Goal: Task Accomplishment & Management: Complete application form

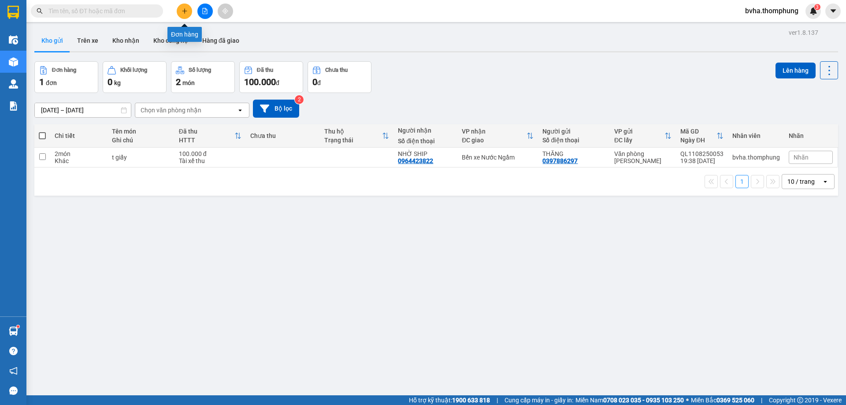
click at [182, 7] on button at bounding box center [184, 11] width 15 height 15
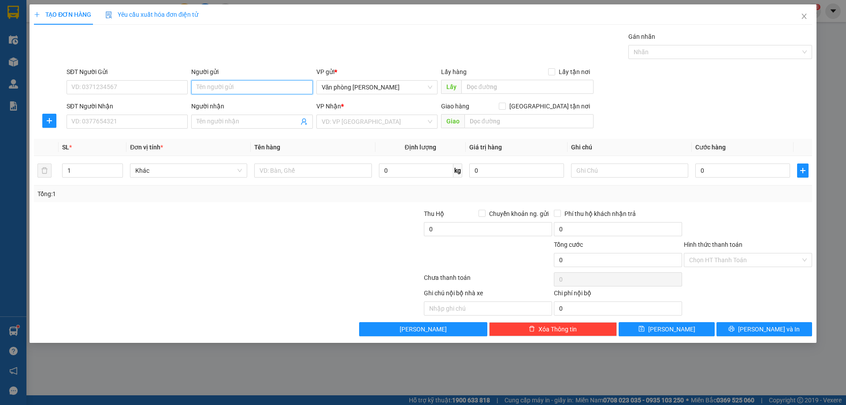
click at [238, 85] on input "Người gửi" at bounding box center [251, 87] width 121 height 14
type input "0"
click at [126, 88] on input "SĐT Người Gửi" at bounding box center [127, 87] width 121 height 14
type input "0866021831"
click at [100, 119] on input "SĐT Người Nhận" at bounding box center [127, 122] width 121 height 14
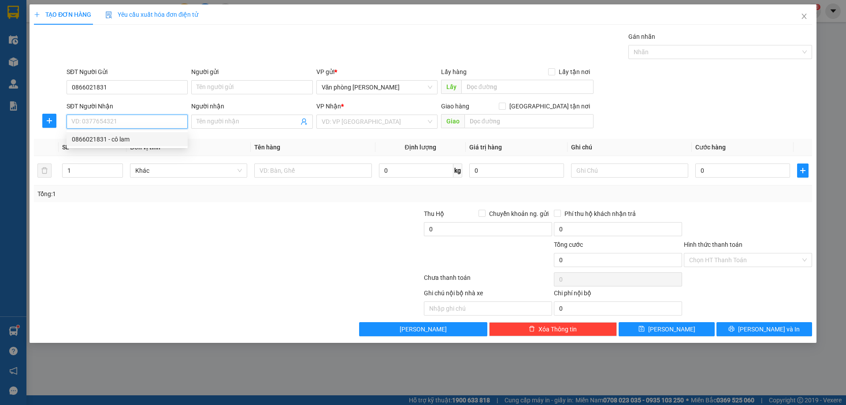
click at [95, 138] on div "0866021831 - cô lam" at bounding box center [127, 139] width 111 height 10
type input "0866021831"
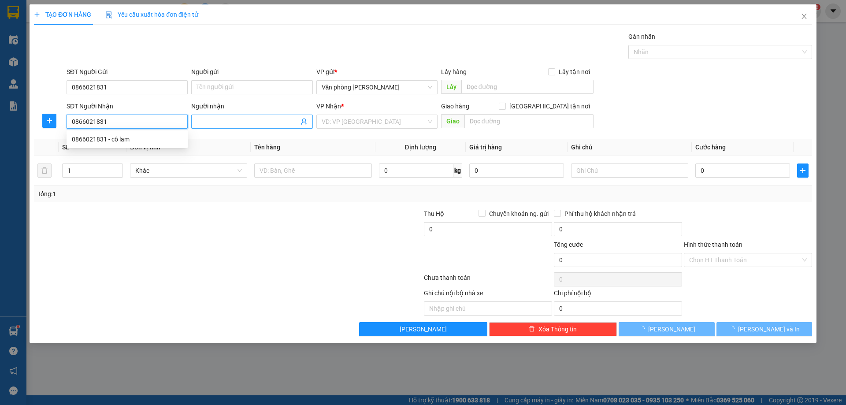
type input "cô lam"
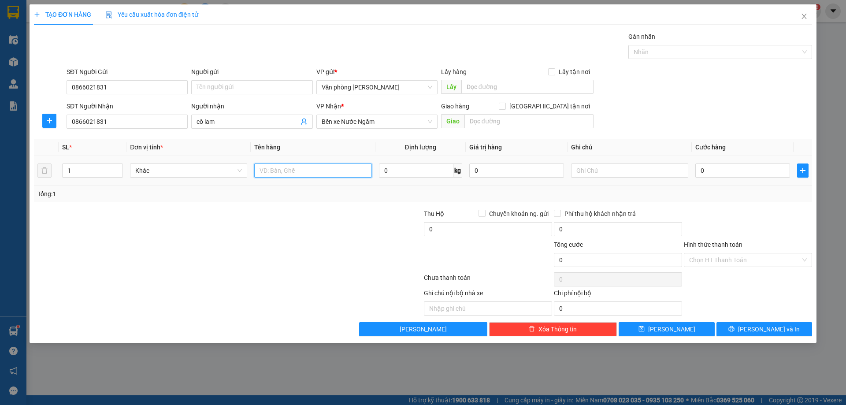
click at [299, 170] on input "text" at bounding box center [312, 171] width 117 height 14
type input "XỐP"
drag, startPoint x: 75, startPoint y: 171, endPoint x: 63, endPoint y: 170, distance: 12.4
click at [63, 170] on input "1" at bounding box center [93, 170] width 60 height 13
type input "2"
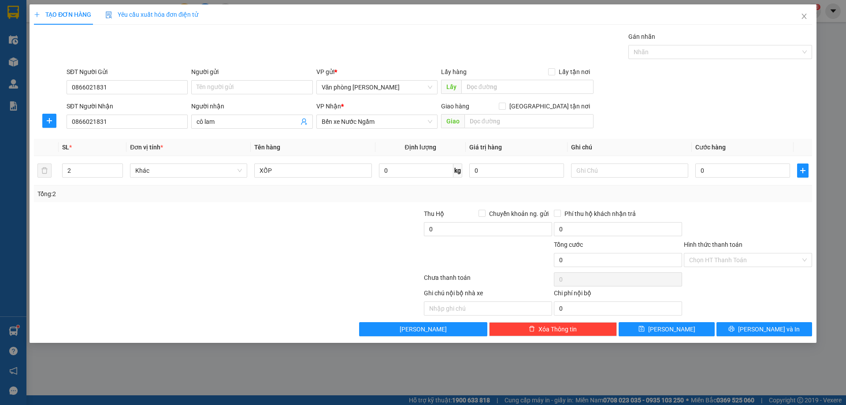
click at [200, 229] on div at bounding box center [163, 224] width 260 height 31
click at [734, 168] on input "0" at bounding box center [743, 171] width 95 height 14
type input "1"
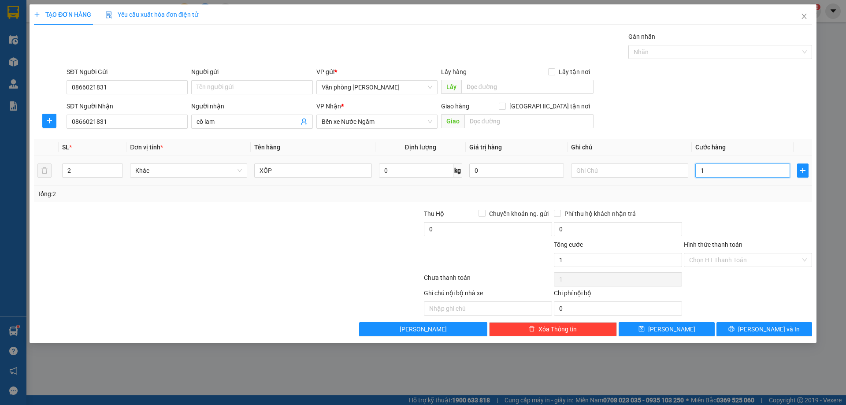
type input "10"
type input "100"
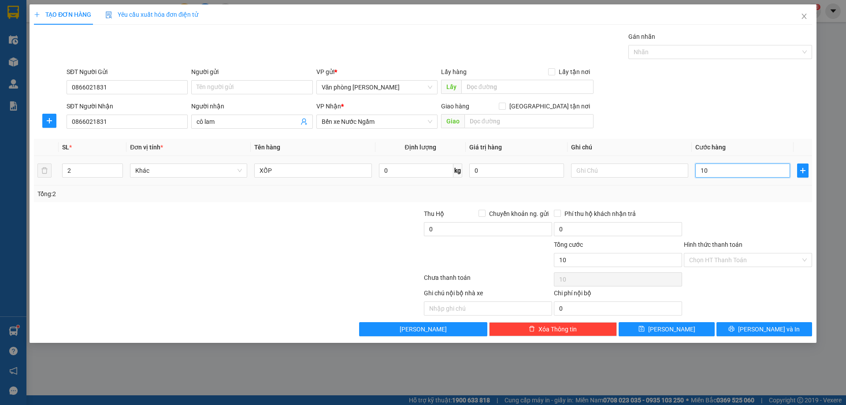
type input "100"
type input "100.000"
click at [722, 206] on div "Transit Pickup Surcharge Ids Transit Deliver Surcharge Ids Transit Deliver Surc…" at bounding box center [423, 184] width 778 height 305
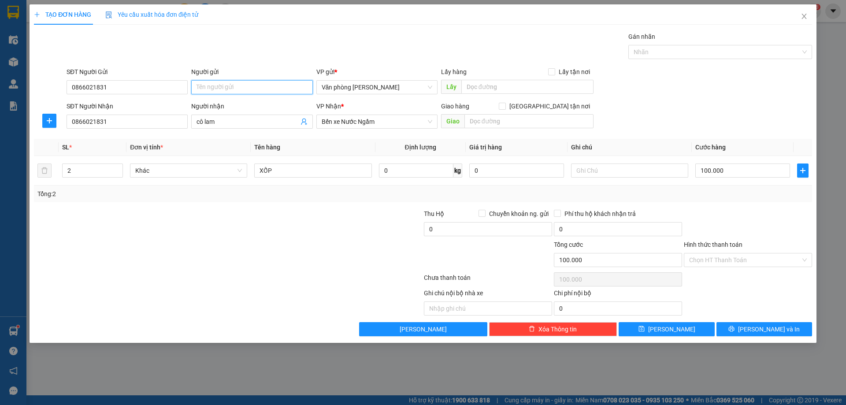
click at [221, 81] on input "Người gửi" at bounding box center [251, 87] width 121 height 14
type input "TUYẾT KEM"
click at [231, 102] on div "TUYẾT KEM - 0961096671" at bounding box center [252, 105] width 111 height 10
type input "0961096671"
type input "TUYẾT KEM"
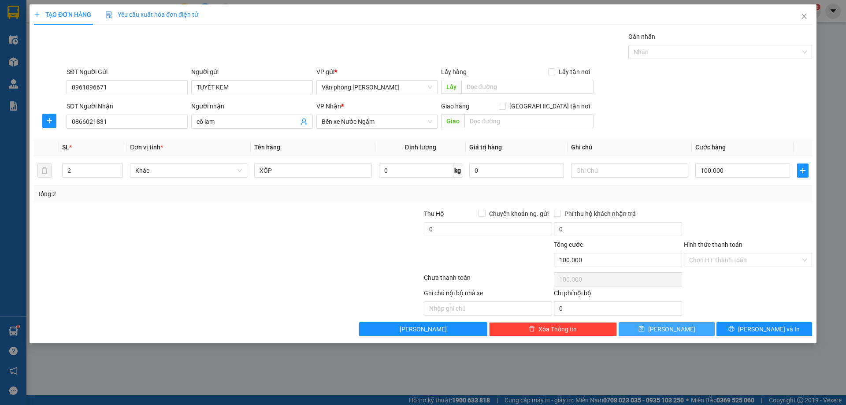
click at [673, 330] on span "[PERSON_NAME]" at bounding box center [671, 329] width 47 height 10
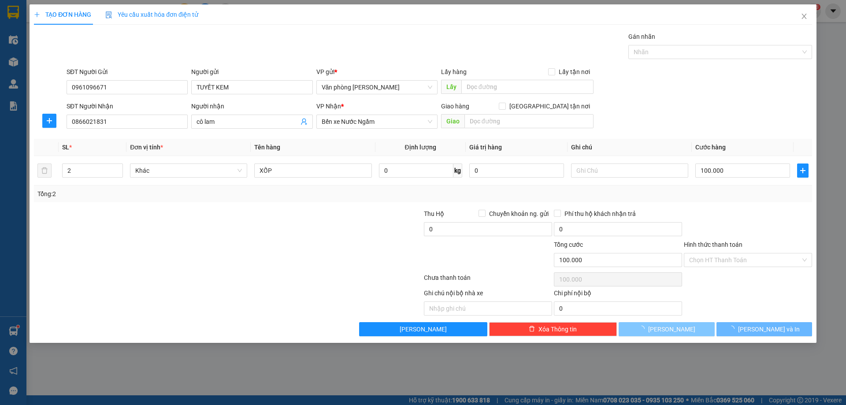
type input "1"
type input "0"
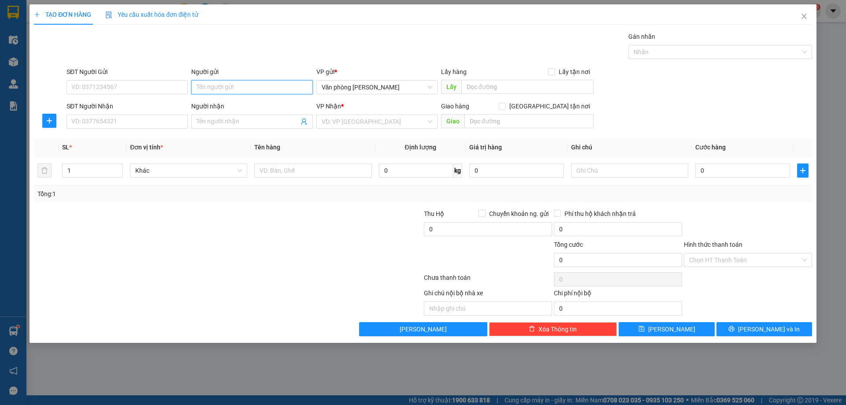
click at [204, 89] on input "Người gửi" at bounding box center [251, 87] width 121 height 14
type input "TUYẾT"
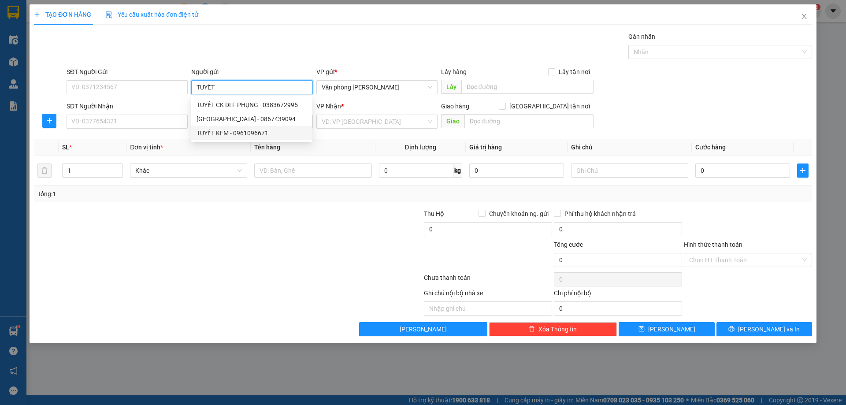
click at [218, 133] on div "TUYẾT KEM - 0961096671" at bounding box center [252, 133] width 111 height 10
type input "0961096671"
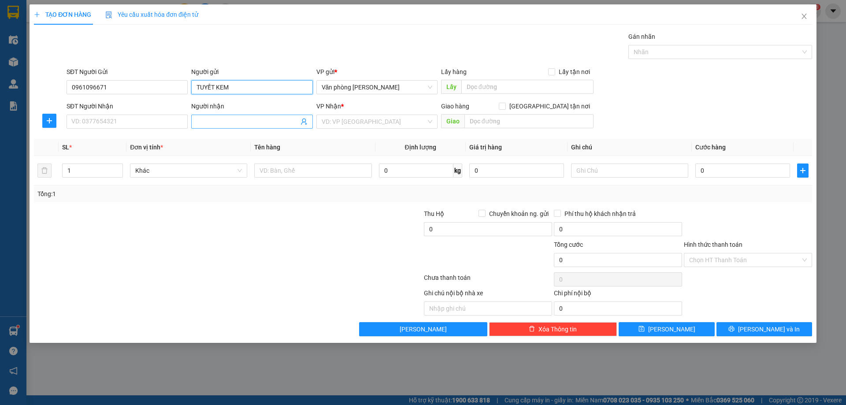
type input "TUYẾT KEM"
click at [208, 120] on input "Người nhận" at bounding box center [248, 122] width 102 height 10
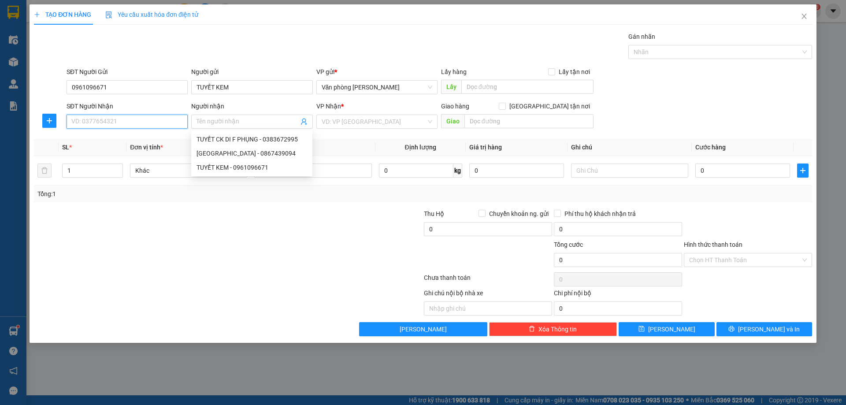
click at [96, 121] on input "SĐT Người Nhận" at bounding box center [127, 122] width 121 height 14
type input "0367818265"
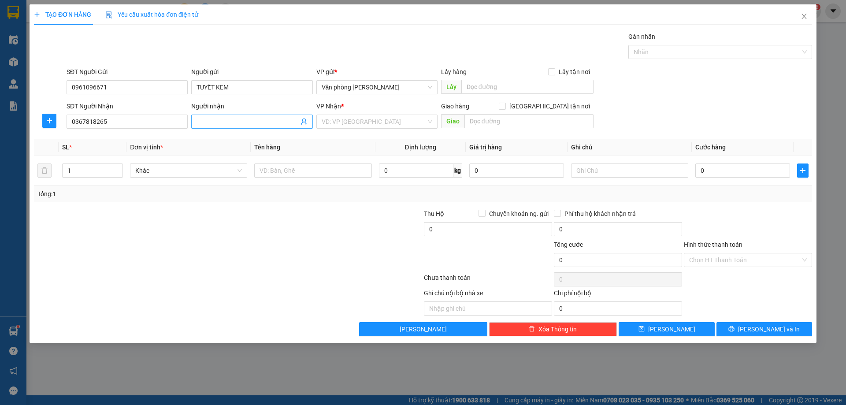
click at [246, 122] on input "Người nhận" at bounding box center [248, 122] width 102 height 10
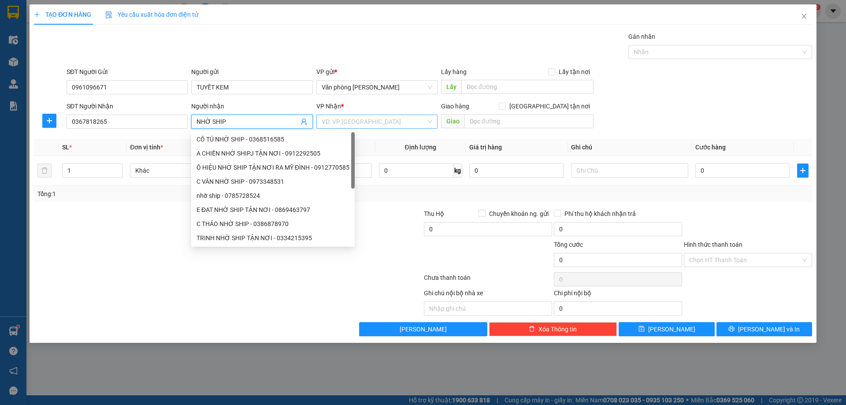
type input "NHỜ SHIP"
click at [342, 121] on input "search" at bounding box center [374, 121] width 104 height 13
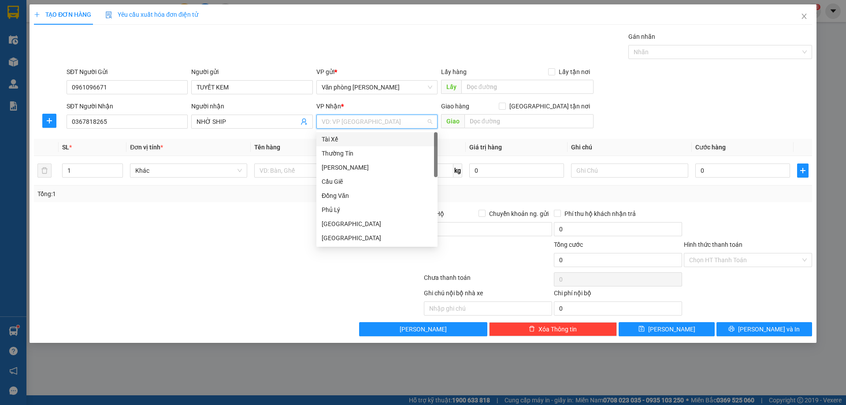
type input "B"
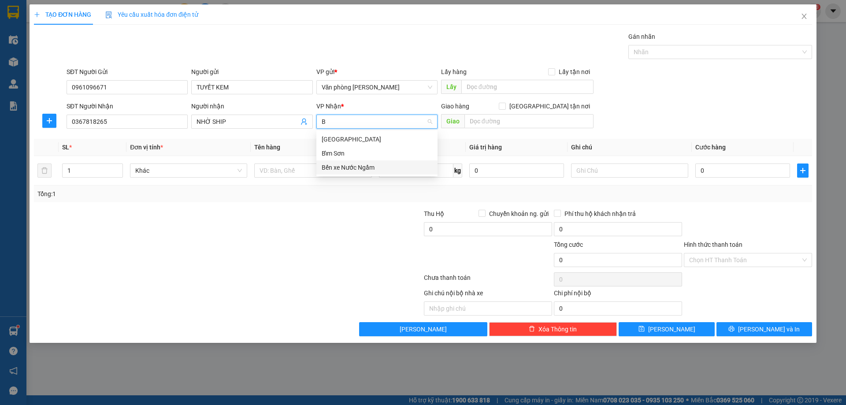
click at [339, 166] on div "Bến xe Nước Ngầm" at bounding box center [377, 168] width 111 height 10
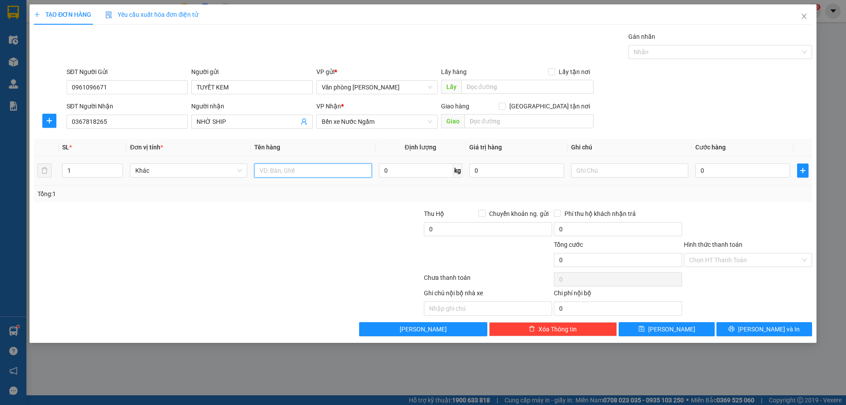
click at [304, 170] on input "text" at bounding box center [312, 171] width 117 height 14
type input "XỐP"
click at [308, 230] on div at bounding box center [358, 224] width 130 height 31
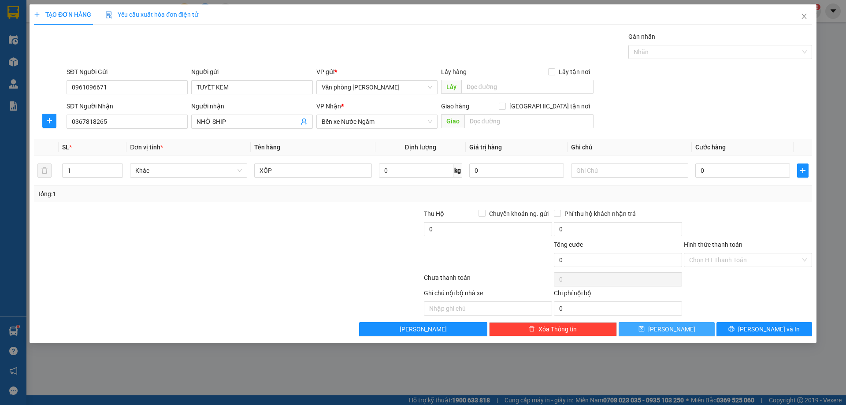
click at [657, 327] on button "[PERSON_NAME]" at bounding box center [667, 329] width 96 height 14
click at [96, 125] on input "SĐT Người Nhận" at bounding box center [127, 122] width 121 height 14
click at [113, 121] on input "SĐT Người Nhận" at bounding box center [127, 122] width 121 height 14
type input "0981921760"
click at [227, 125] on input "Người nhận" at bounding box center [248, 122] width 102 height 10
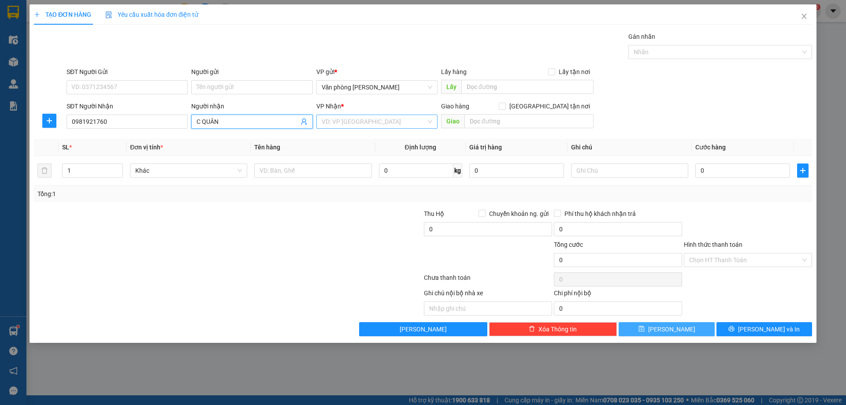
type input "C QUÂN"
click at [340, 119] on input "search" at bounding box center [374, 121] width 104 height 13
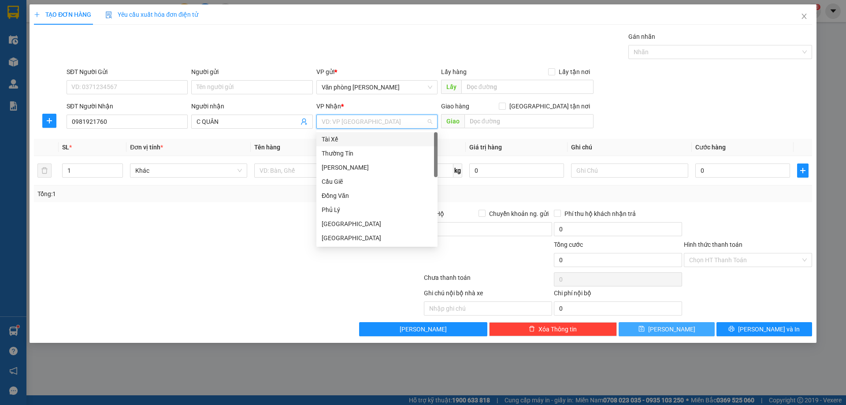
type input "B"
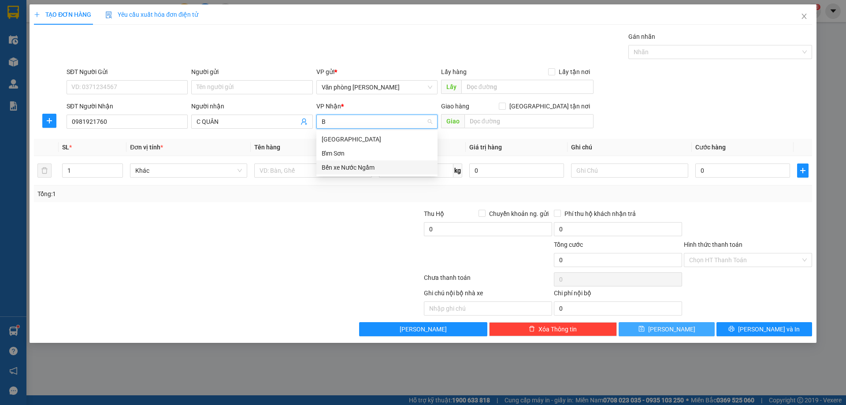
click at [331, 168] on div "Bến xe Nước Ngầm" at bounding box center [377, 168] width 111 height 10
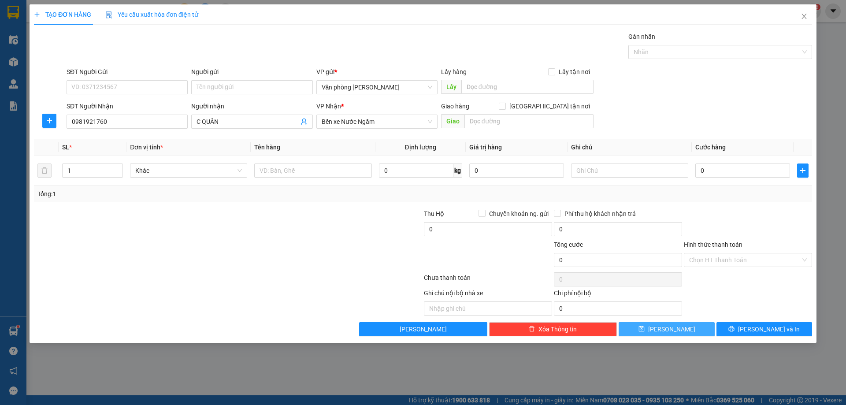
scroll to position [233, 0]
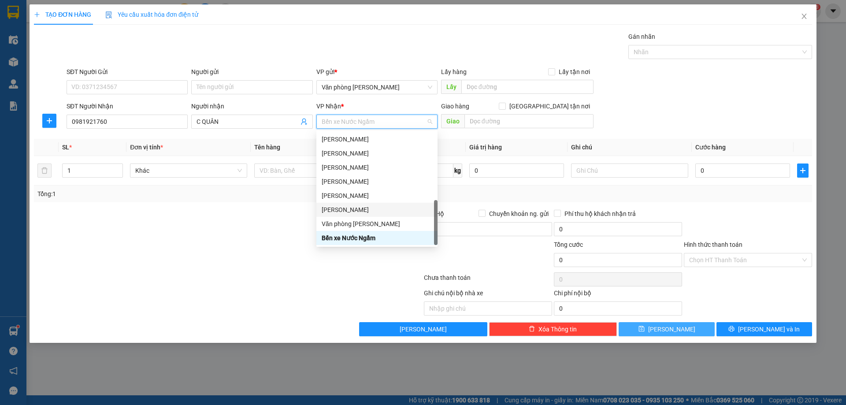
type input "B"
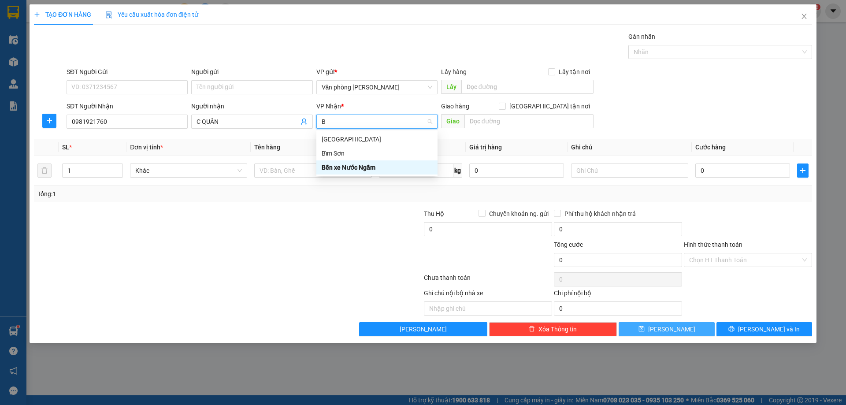
click at [355, 168] on div "Bến xe Nước Ngầm" at bounding box center [377, 168] width 111 height 10
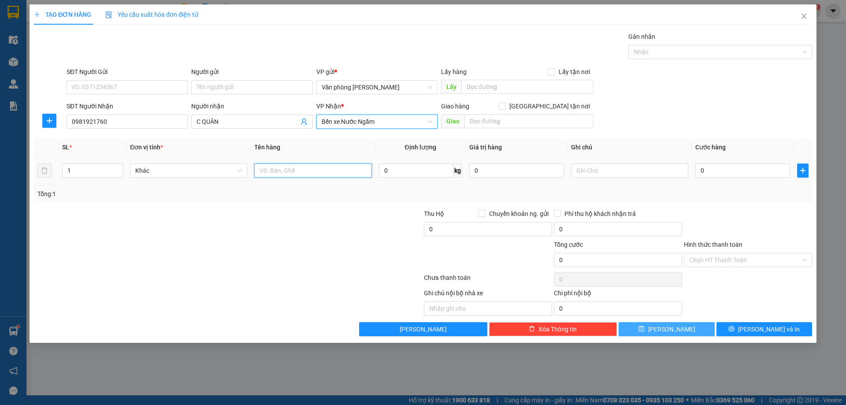
click at [269, 170] on input "text" at bounding box center [312, 171] width 117 height 14
type input "XỐP"
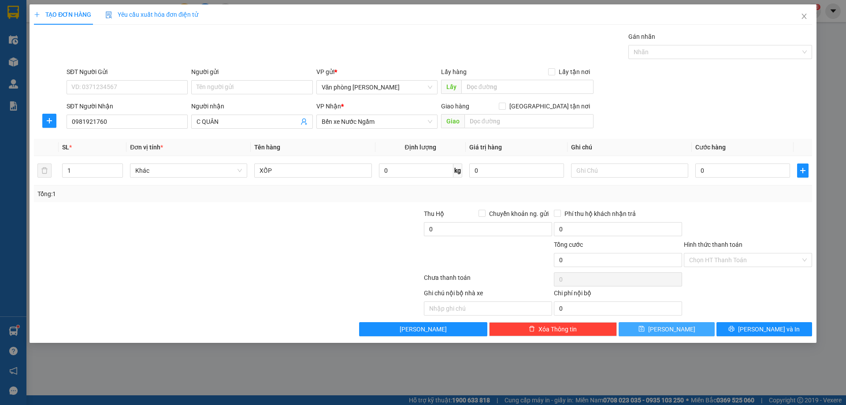
click at [645, 333] on span "save" at bounding box center [642, 329] width 6 height 7
click at [134, 126] on input "SĐT Người Nhận" at bounding box center [127, 122] width 121 height 14
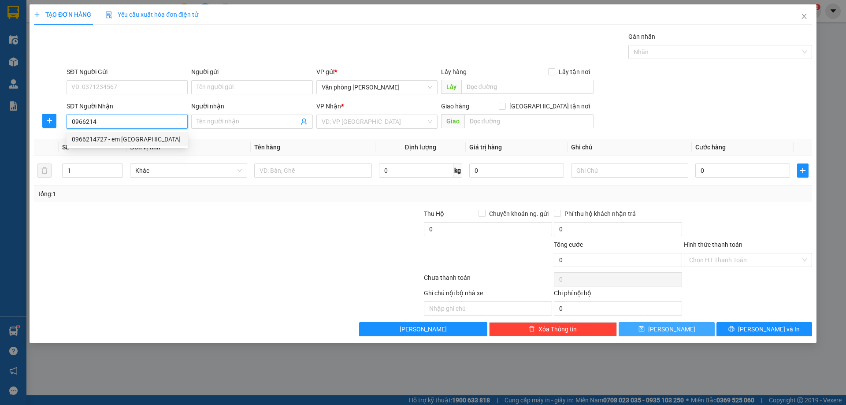
click at [104, 139] on div "0966214727 - em [GEOGRAPHIC_DATA]" at bounding box center [127, 139] width 111 height 10
type input "0966214727"
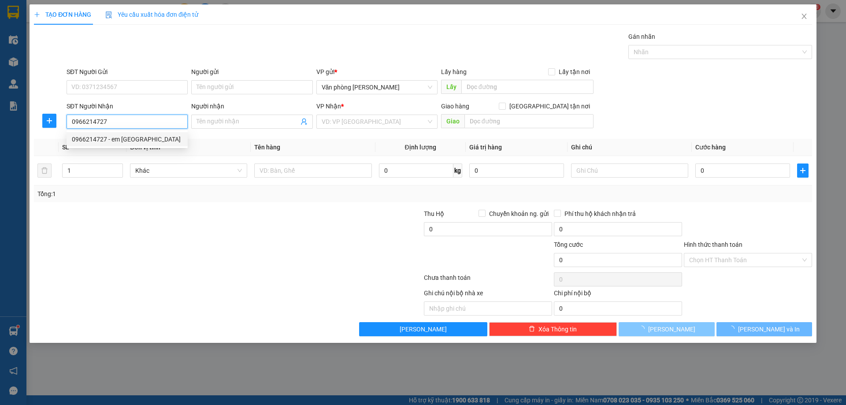
type input "em [GEOGRAPHIC_DATA]"
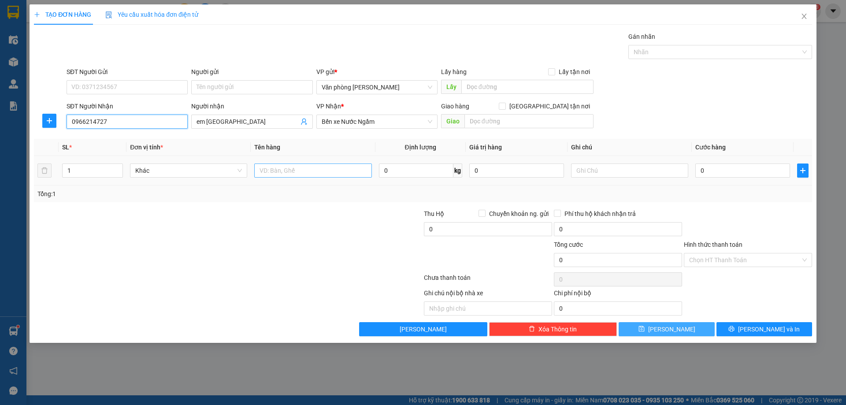
type input "0966214727"
click at [283, 168] on input "text" at bounding box center [312, 171] width 117 height 14
type input "XỐP"
click at [666, 329] on span "[PERSON_NAME]" at bounding box center [671, 329] width 47 height 10
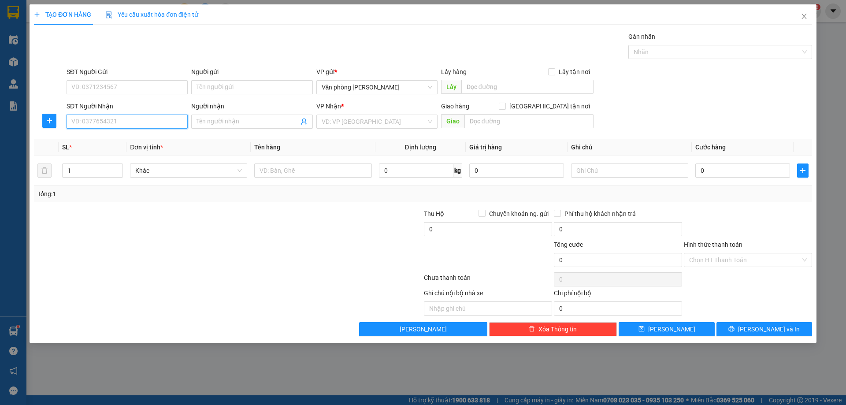
click at [122, 121] on input "SĐT Người Nhận" at bounding box center [127, 122] width 121 height 14
click at [89, 89] on input "SĐT Người Gửi" at bounding box center [127, 87] width 121 height 14
type input "0355860161"
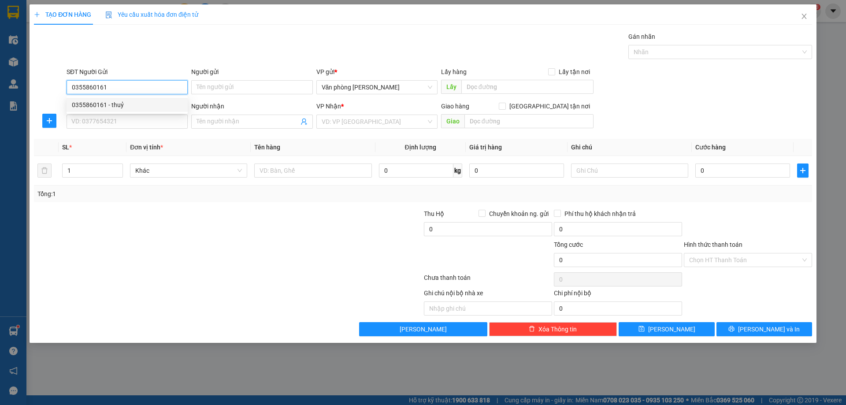
click at [114, 106] on div "0355860161 - thuỷ" at bounding box center [127, 105] width 111 height 10
type input "thuỷ"
type input "0355860161"
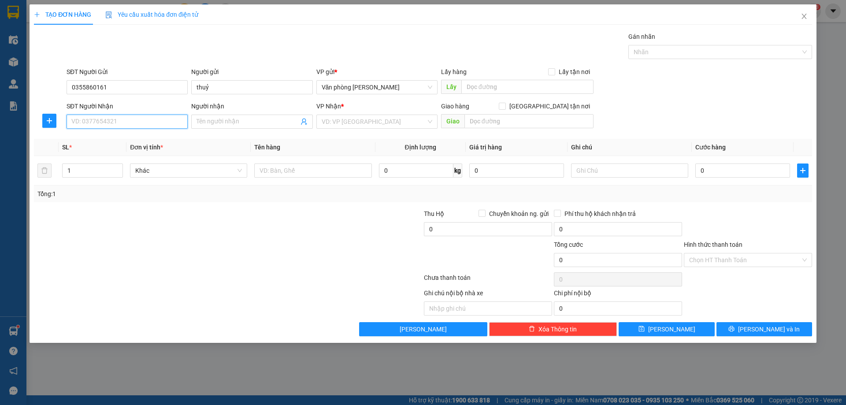
click at [96, 119] on input "SĐT Người Nhận" at bounding box center [127, 122] width 121 height 14
click at [115, 144] on div "0972715689 - chị bích nhờ ship" at bounding box center [127, 139] width 111 height 10
type input "0972715689"
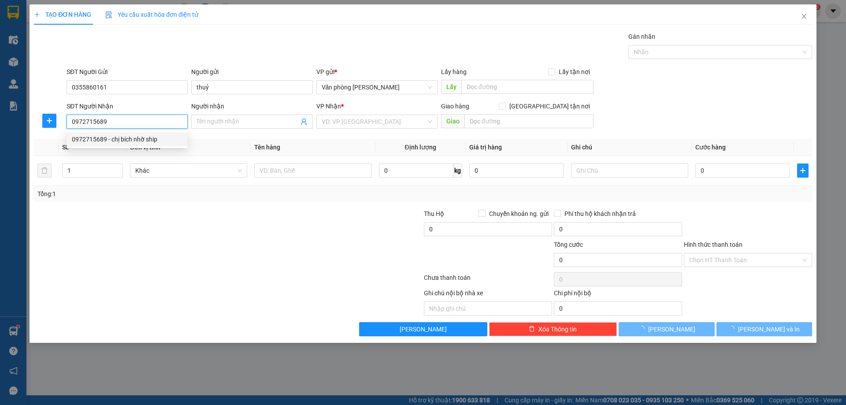
type input "chị bích nhờ ship"
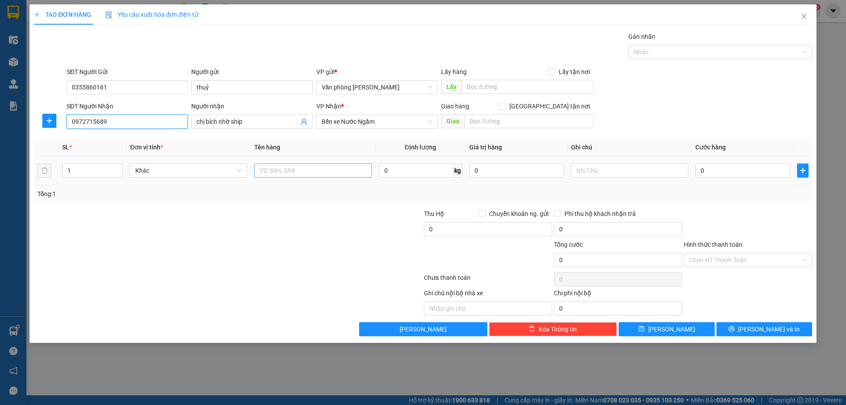
type input "0972715689"
click at [314, 171] on input "text" at bounding box center [312, 171] width 117 height 14
type input "XỐP"
click at [108, 126] on input "0972715689" at bounding box center [127, 122] width 121 height 14
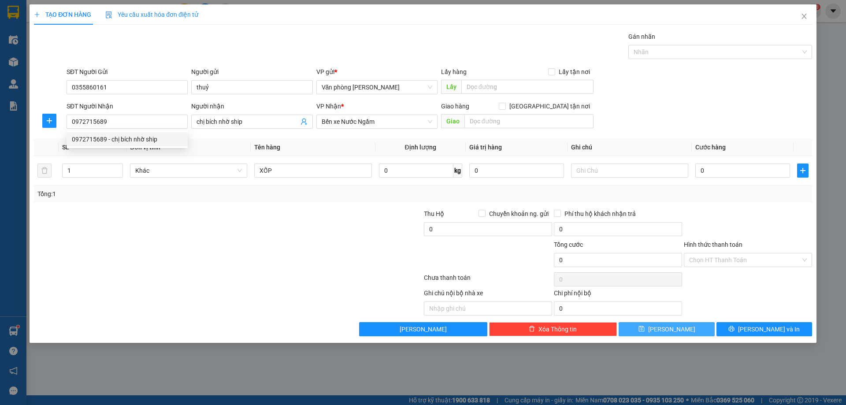
click at [691, 328] on button "[PERSON_NAME]" at bounding box center [667, 329] width 96 height 14
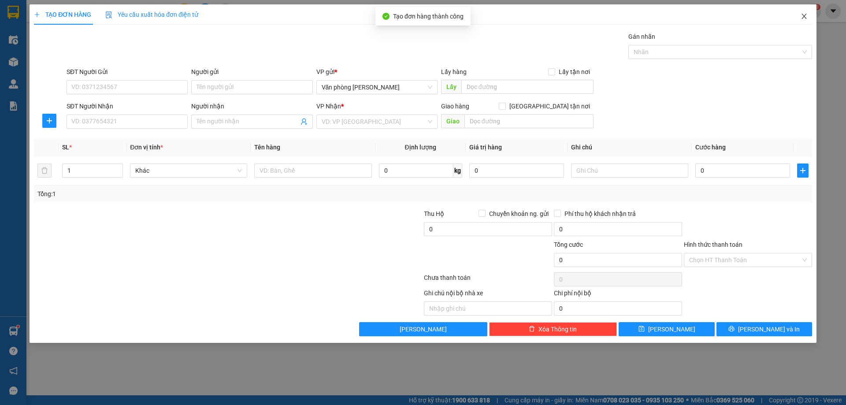
click at [806, 16] on icon "close" at bounding box center [804, 16] width 7 height 7
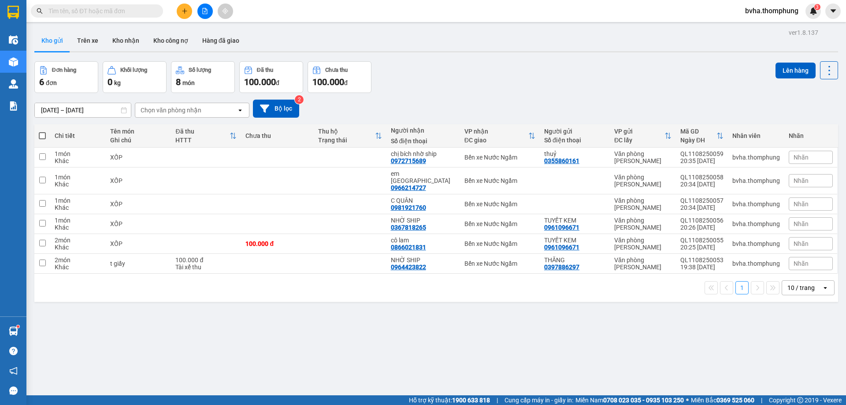
click at [80, 11] on input "text" at bounding box center [100, 11] width 104 height 10
paste input "0972715689"
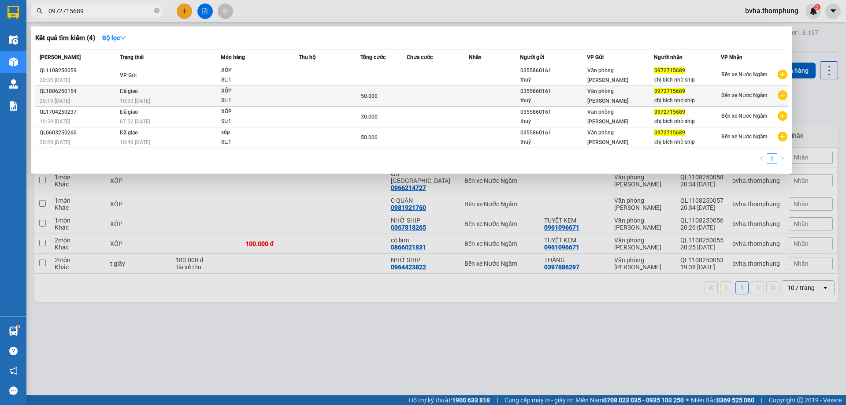
type input "0972715689"
click at [438, 92] on td at bounding box center [438, 96] width 62 height 21
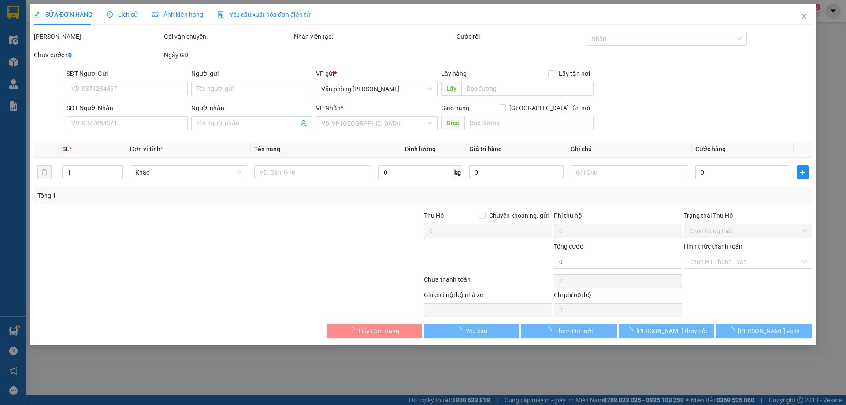
type input "0355860161"
type input "thuỷ"
type input "0972715689"
type input "chị bích nhờ ship"
type input "50.000"
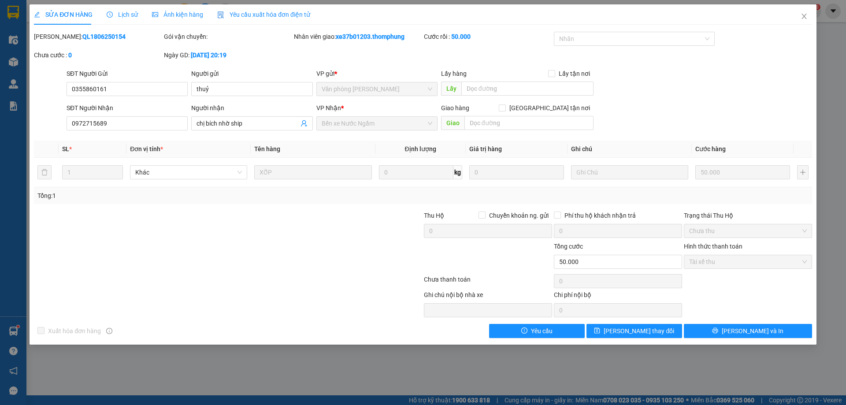
click at [124, 13] on span "Lịch sử" at bounding box center [122, 14] width 31 height 7
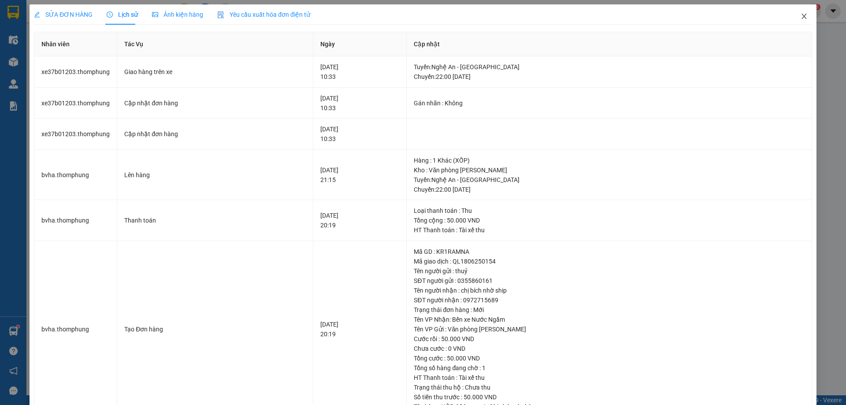
click at [801, 14] on icon "close" at bounding box center [804, 16] width 7 height 7
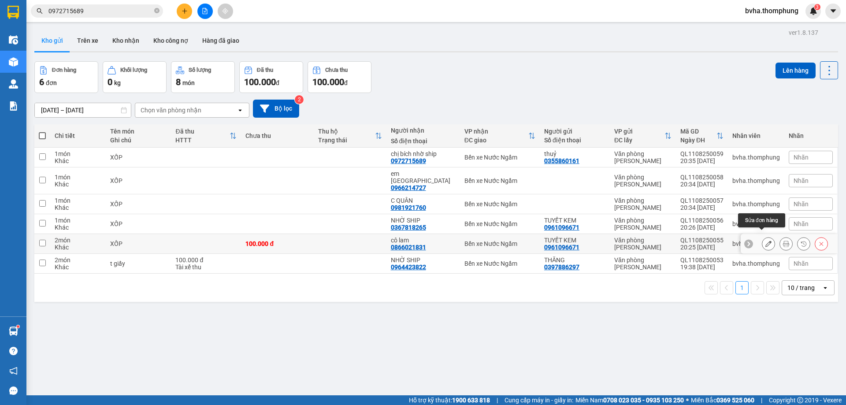
click at [767, 236] on button at bounding box center [769, 243] width 12 height 15
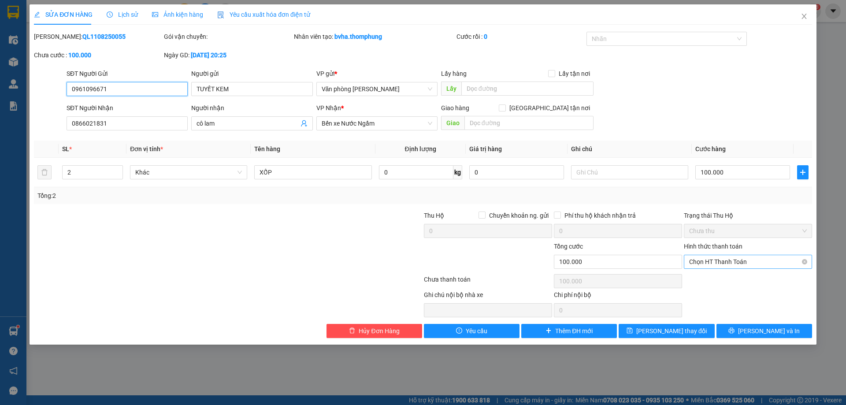
click at [738, 267] on span "Chọn HT Thanh Toán" at bounding box center [748, 261] width 118 height 13
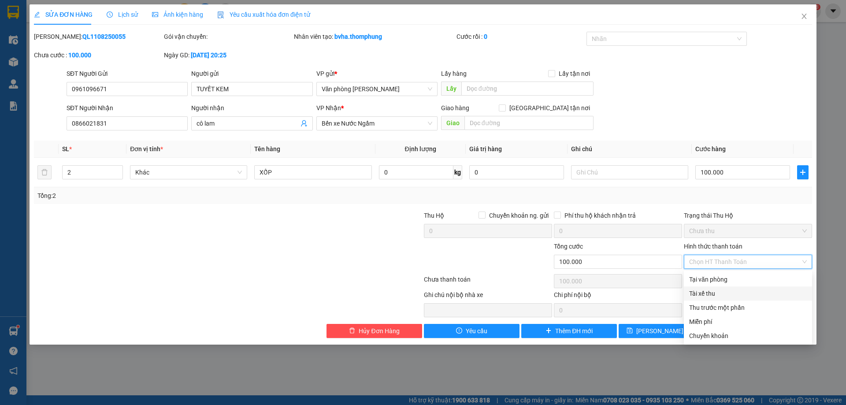
click at [708, 295] on div "Tài xế thu" at bounding box center [748, 294] width 118 height 10
type input "0"
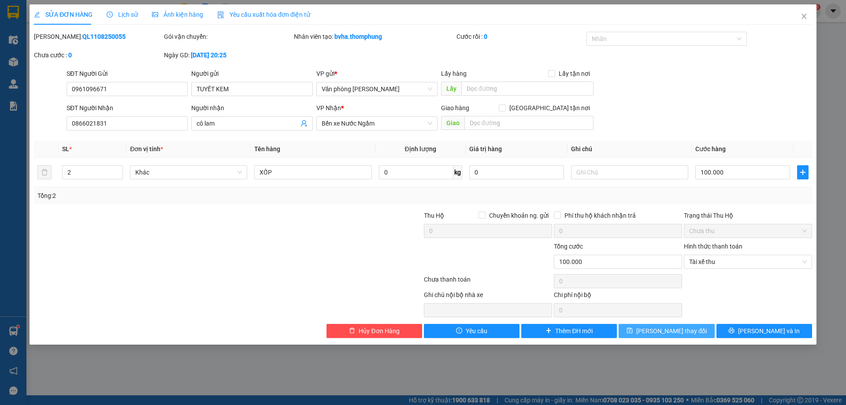
click at [656, 337] on button "[PERSON_NAME] thay đổi" at bounding box center [667, 331] width 96 height 14
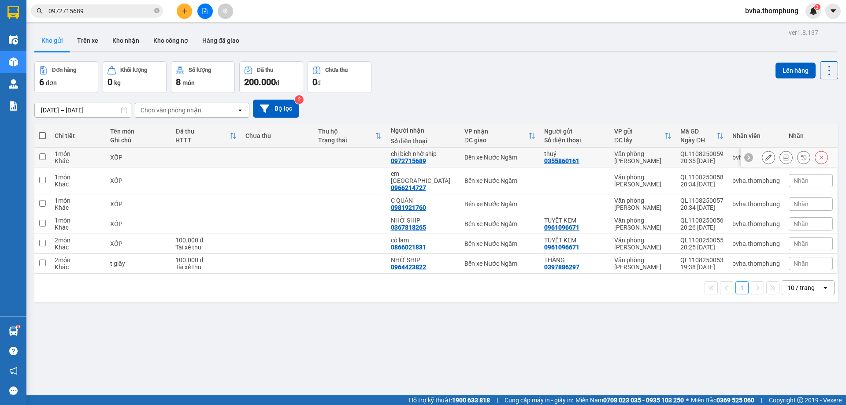
click at [763, 158] on button at bounding box center [769, 157] width 12 height 15
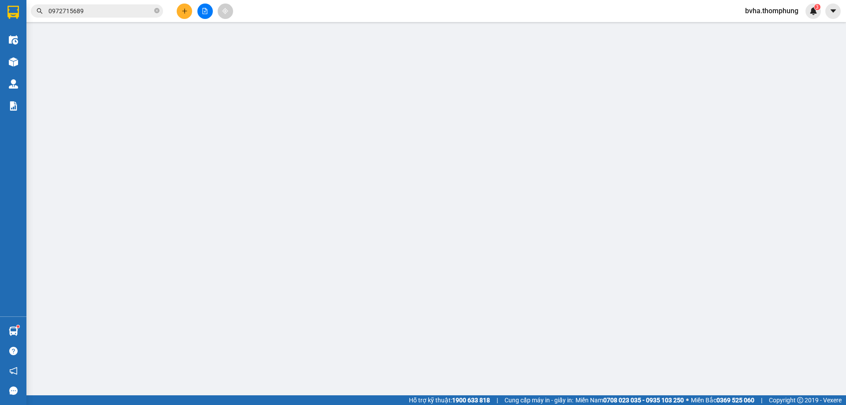
type input "0355860161"
type input "thuỷ"
type input "0972715689"
type input "chị bích nhờ ship"
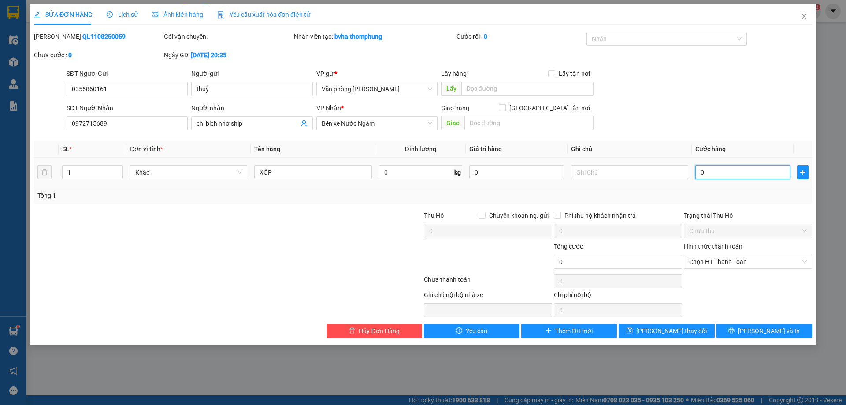
click at [716, 174] on input "0" at bounding box center [743, 172] width 95 height 14
type input "5"
type input "50"
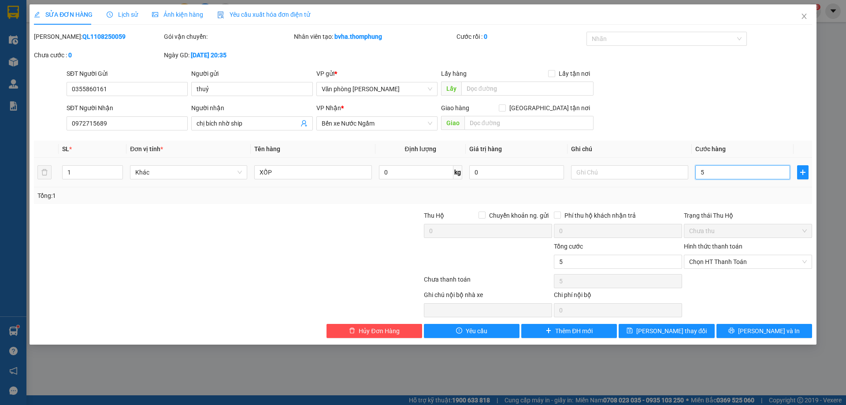
type input "50"
click at [730, 258] on span "Chọn HT Thanh Toán" at bounding box center [748, 261] width 118 height 13
type input "50"
type input "50.000"
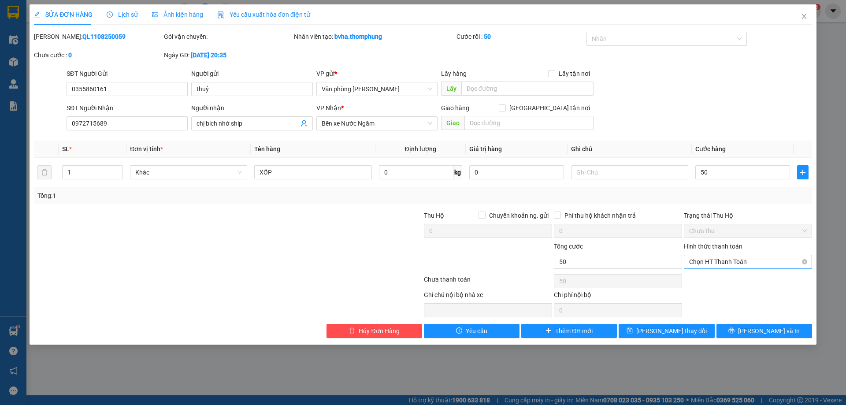
type input "50.000"
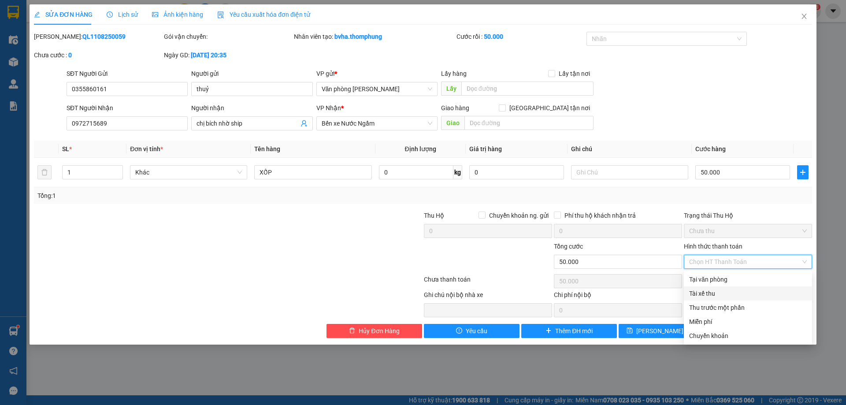
click at [703, 295] on div "Tài xế thu" at bounding box center [748, 294] width 118 height 10
type input "0"
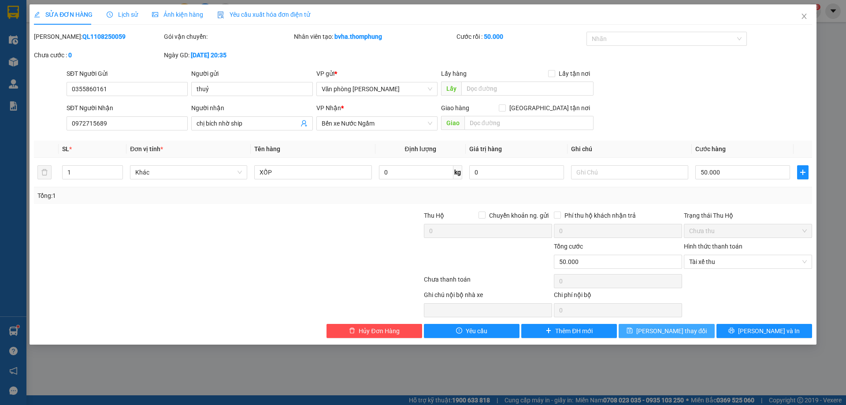
click at [652, 331] on button "[PERSON_NAME] thay đổi" at bounding box center [667, 331] width 96 height 14
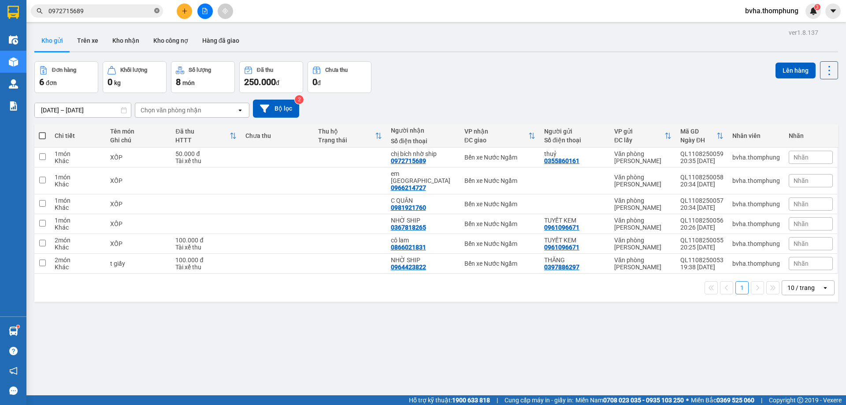
click at [158, 13] on icon "close-circle" at bounding box center [156, 10] width 5 height 5
click at [205, 11] on icon "file-add" at bounding box center [205, 11] width 6 height 6
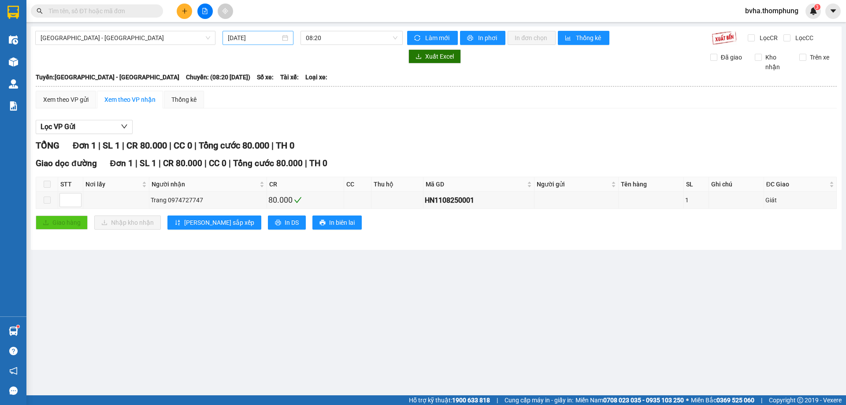
click at [257, 43] on div "[DATE]" at bounding box center [258, 38] width 71 height 14
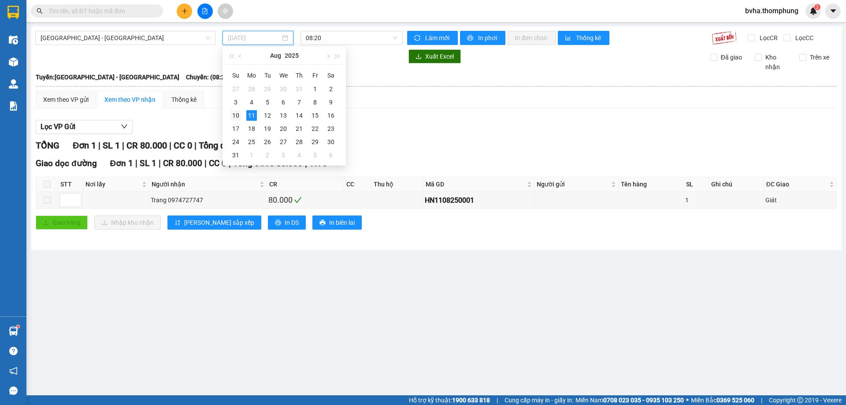
click at [235, 116] on div "10" at bounding box center [236, 115] width 11 height 11
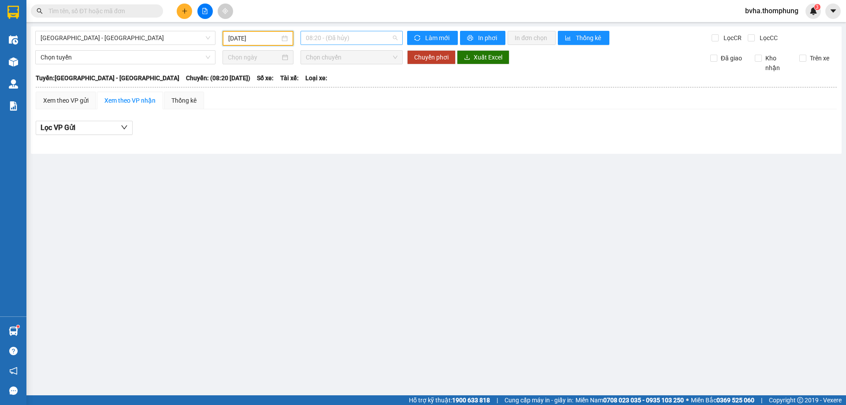
click at [355, 37] on span "08:20 - (Đã hủy)" at bounding box center [352, 37] width 92 height 13
click at [316, 83] on div "10:00" at bounding box center [340, 84] width 69 height 10
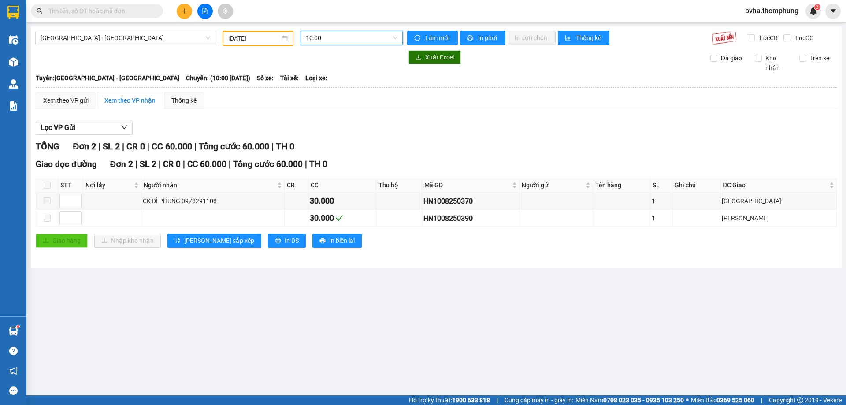
click at [356, 36] on span "10:00" at bounding box center [352, 37] width 92 height 13
click at [340, 101] on div "12:00" at bounding box center [340, 98] width 69 height 10
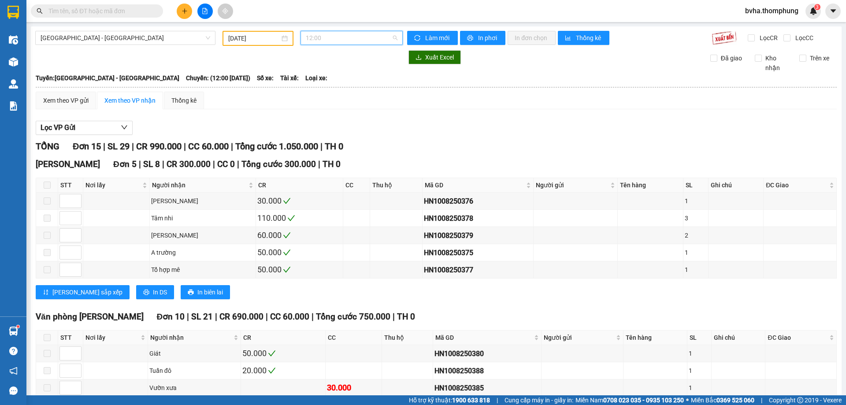
click at [353, 38] on span "12:00" at bounding box center [352, 37] width 92 height 13
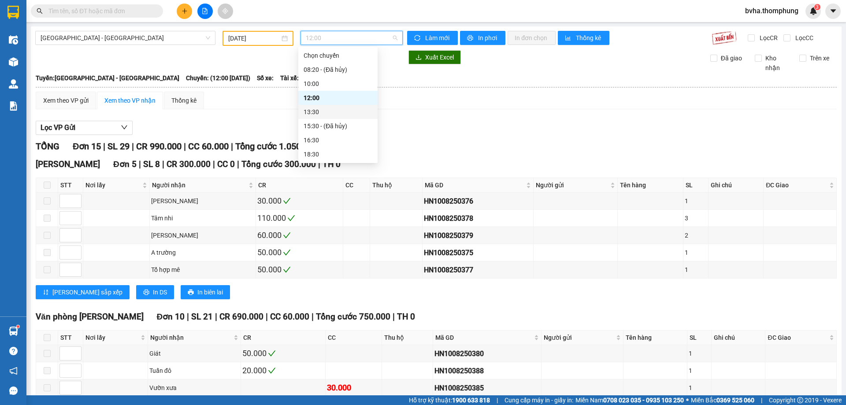
click at [326, 113] on div "13:30" at bounding box center [338, 112] width 69 height 10
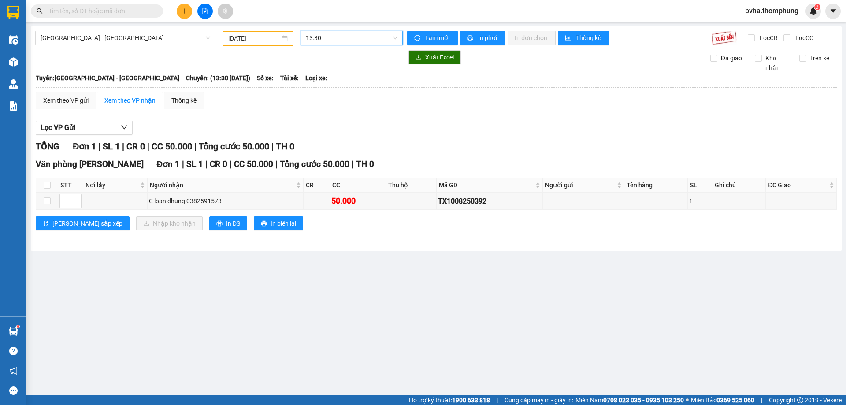
click at [357, 41] on span "13:30" at bounding box center [352, 37] width 92 height 13
click at [329, 138] on div "16:30" at bounding box center [340, 140] width 69 height 10
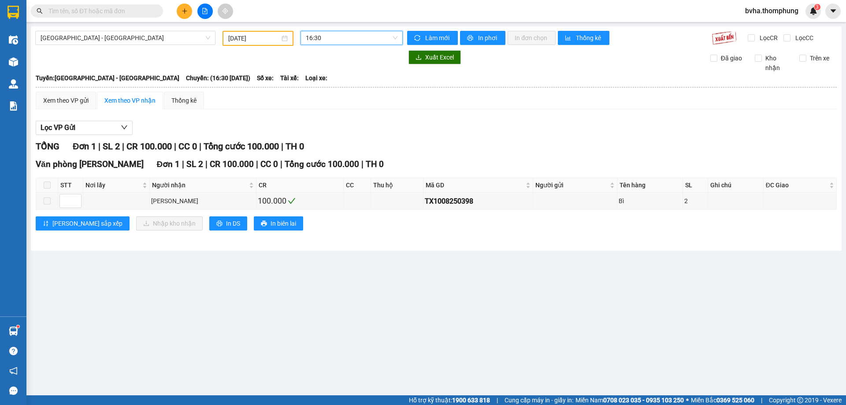
click at [342, 37] on span "16:30" at bounding box center [352, 37] width 92 height 13
click at [324, 155] on div "18:30" at bounding box center [340, 154] width 69 height 10
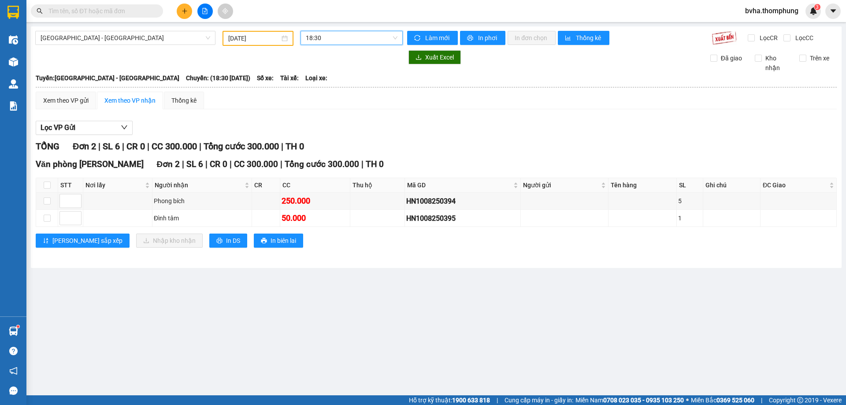
click at [367, 41] on span "18:30" at bounding box center [352, 37] width 92 height 13
click at [325, 142] on div "21:30" at bounding box center [340, 140] width 69 height 10
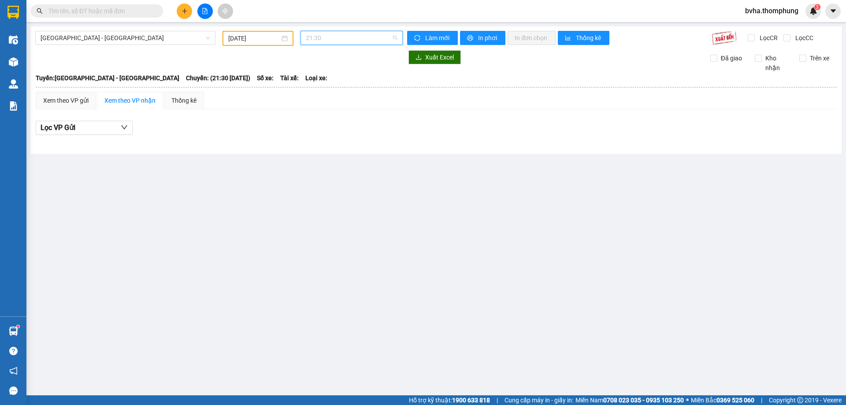
click at [336, 35] on span "21:30" at bounding box center [352, 37] width 92 height 13
click at [333, 121] on div "18:30" at bounding box center [340, 126] width 79 height 14
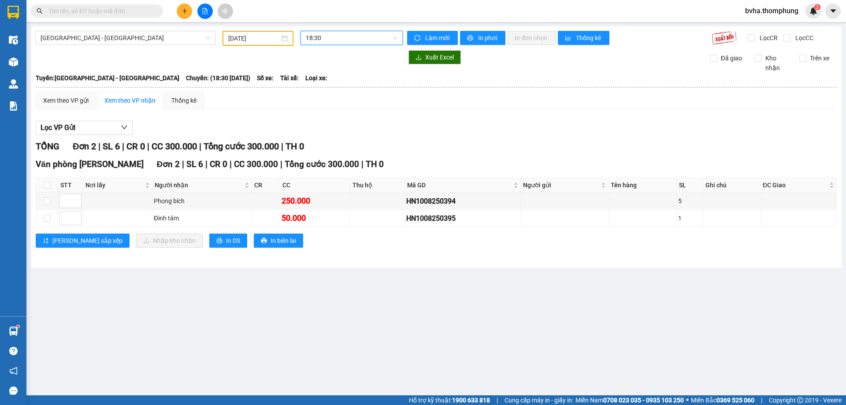
click at [377, 42] on span "18:30" at bounding box center [352, 37] width 92 height 13
click at [314, 138] on div "16:30" at bounding box center [340, 140] width 69 height 10
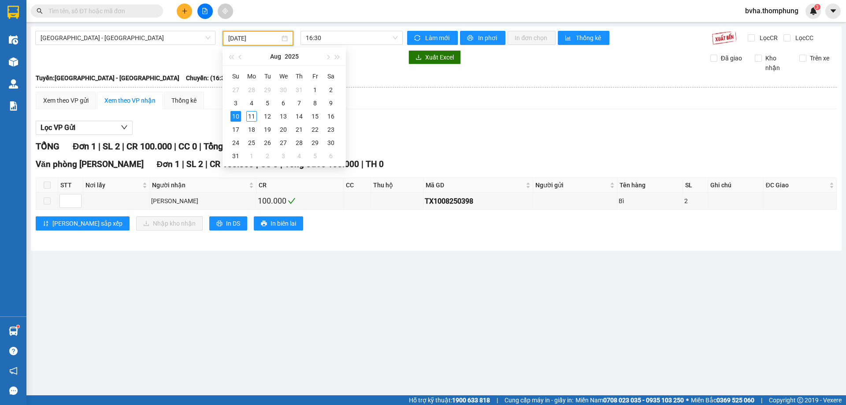
click at [257, 40] on input "[DATE]" at bounding box center [254, 39] width 52 height 10
click at [331, 104] on div "9" at bounding box center [331, 103] width 11 height 11
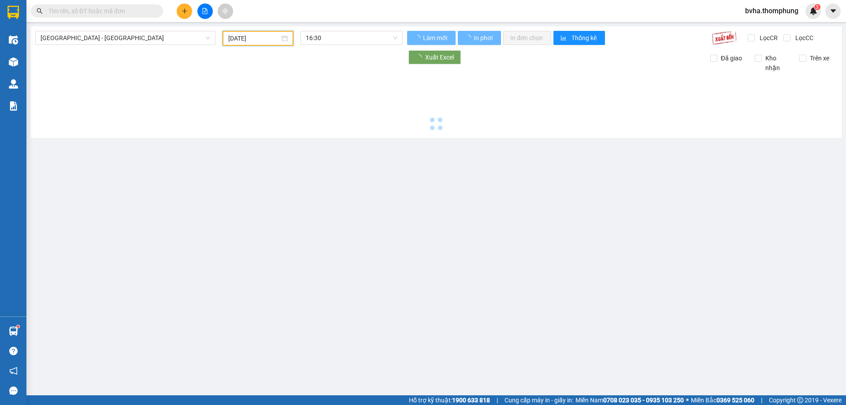
type input "[DATE]"
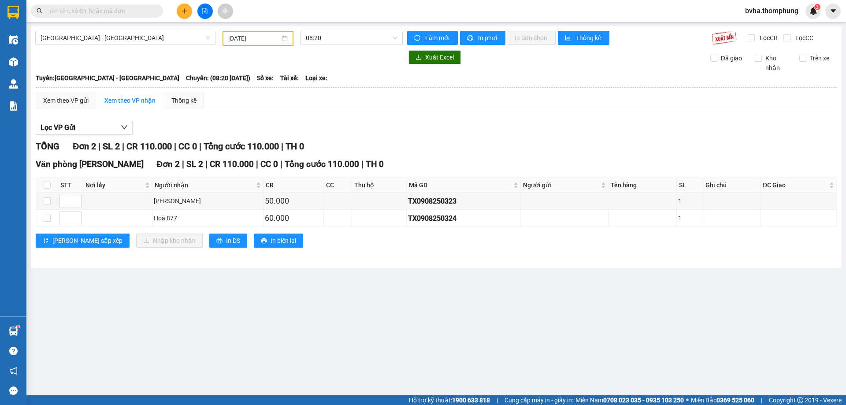
click at [385, 45] on div "08:20" at bounding box center [351, 38] width 109 height 15
click at [382, 37] on span "08:20" at bounding box center [352, 37] width 92 height 13
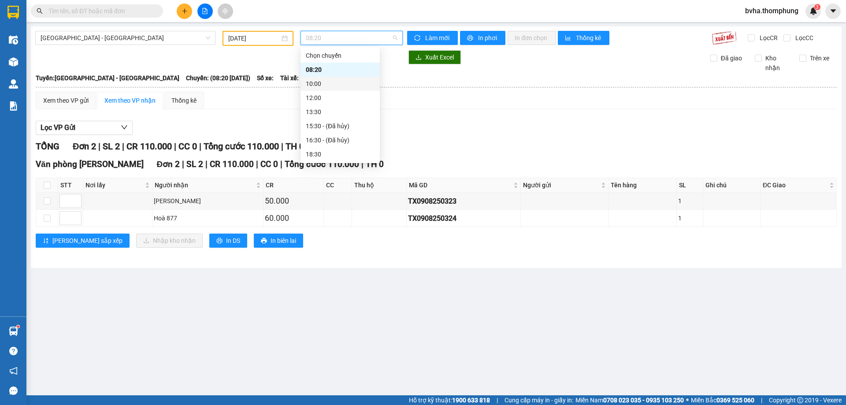
click at [339, 83] on div "10:00" at bounding box center [340, 84] width 69 height 10
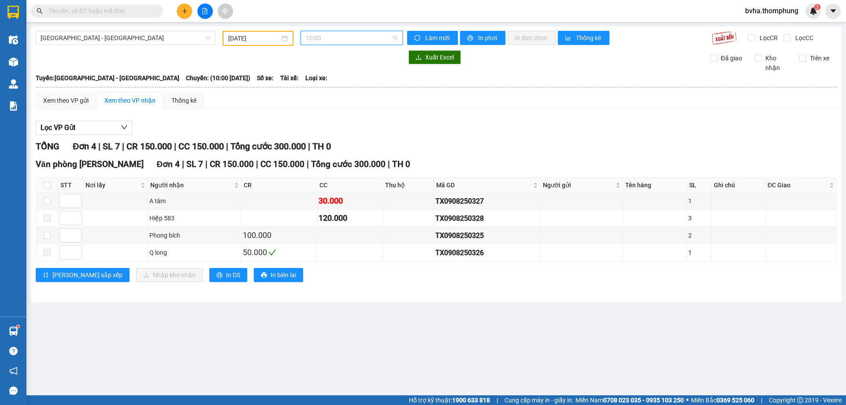
click at [361, 41] on span "10:00" at bounding box center [352, 37] width 92 height 13
click at [347, 101] on div "12:00" at bounding box center [340, 98] width 69 height 10
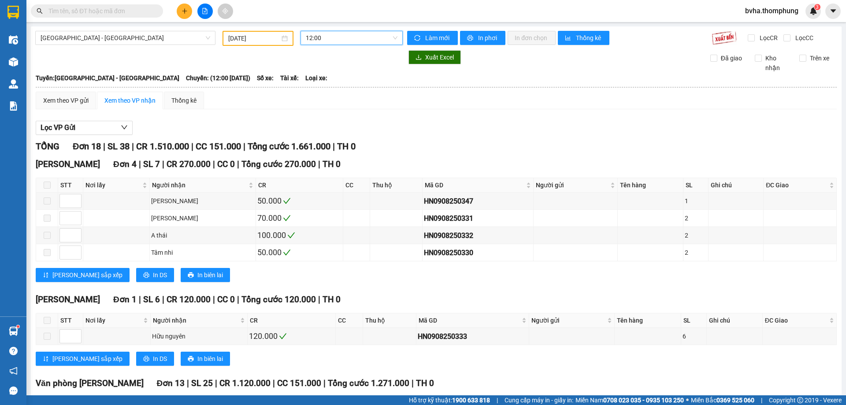
click at [360, 32] on span "12:00" at bounding box center [352, 37] width 92 height 13
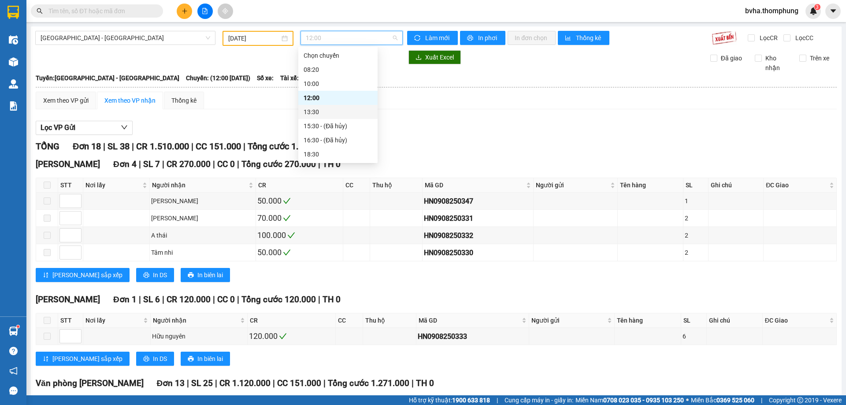
click at [327, 110] on div "13:30" at bounding box center [338, 112] width 69 height 10
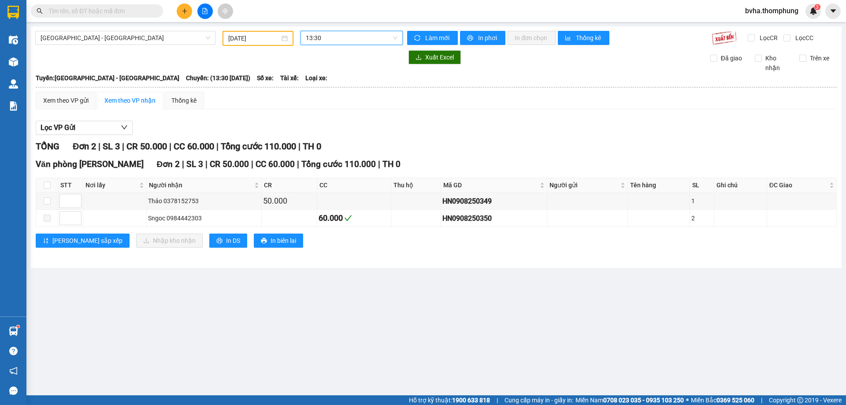
click at [364, 41] on span "13:30" at bounding box center [352, 37] width 92 height 13
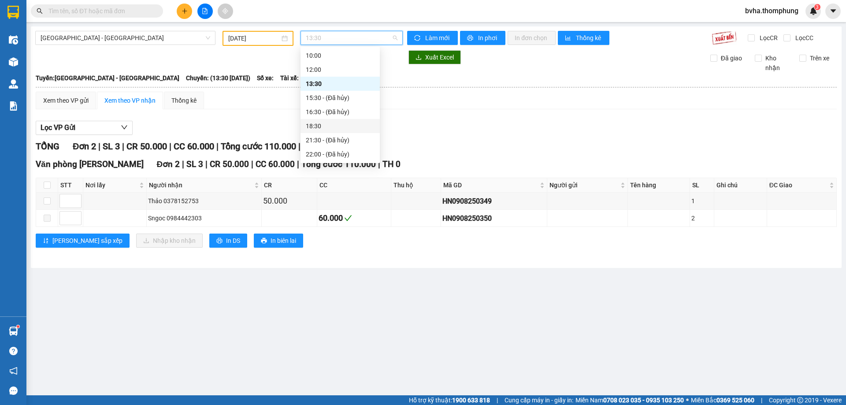
click at [323, 122] on div "18:30" at bounding box center [340, 126] width 69 height 10
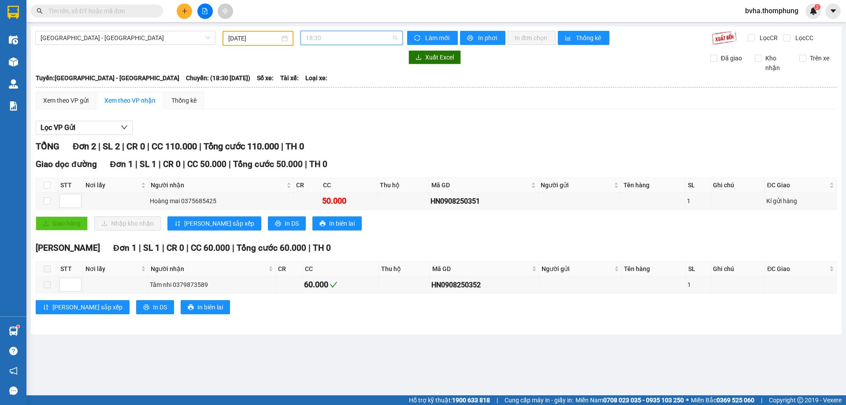
click at [353, 38] on span "18:30" at bounding box center [352, 37] width 92 height 13
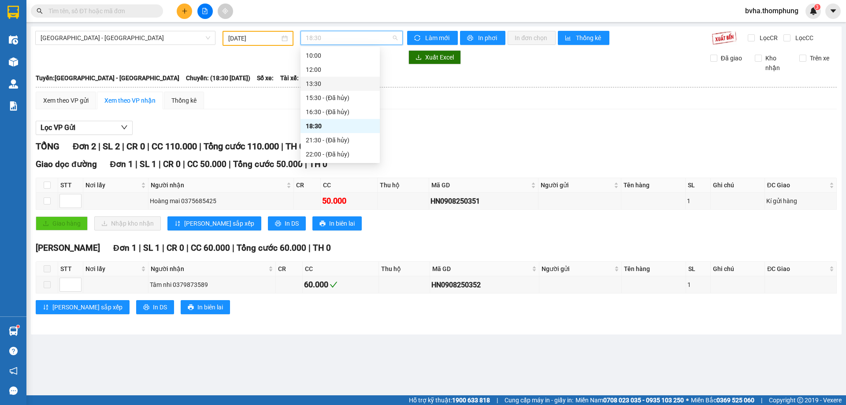
click at [339, 85] on div "13:30" at bounding box center [340, 84] width 69 height 10
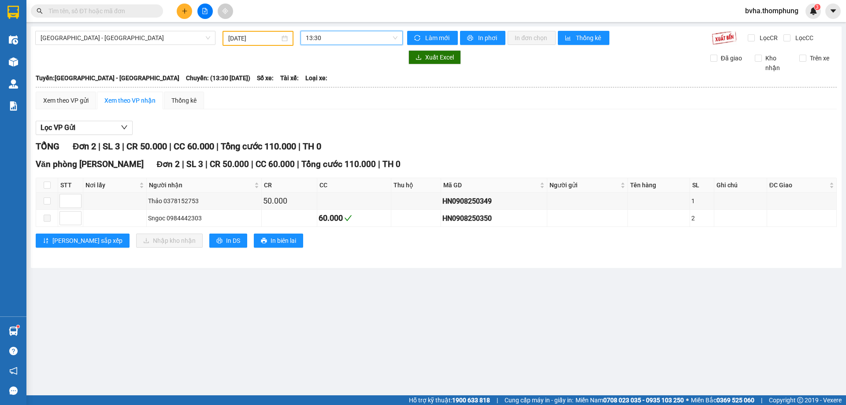
click at [351, 34] on span "13:30" at bounding box center [352, 37] width 92 height 13
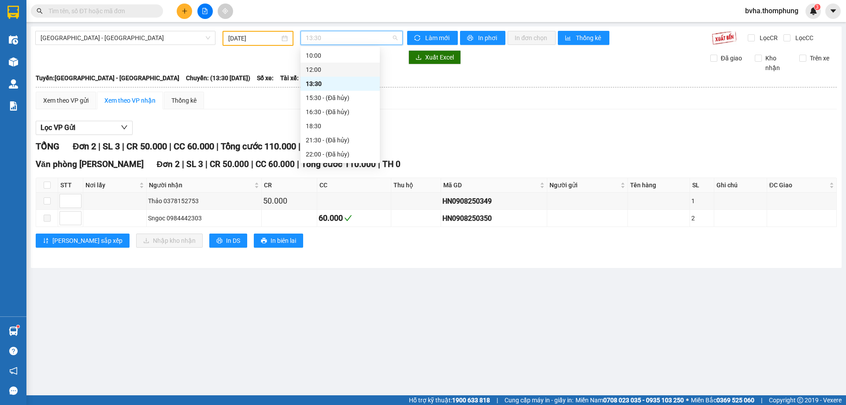
click at [330, 72] on div "12:00" at bounding box center [340, 70] width 69 height 10
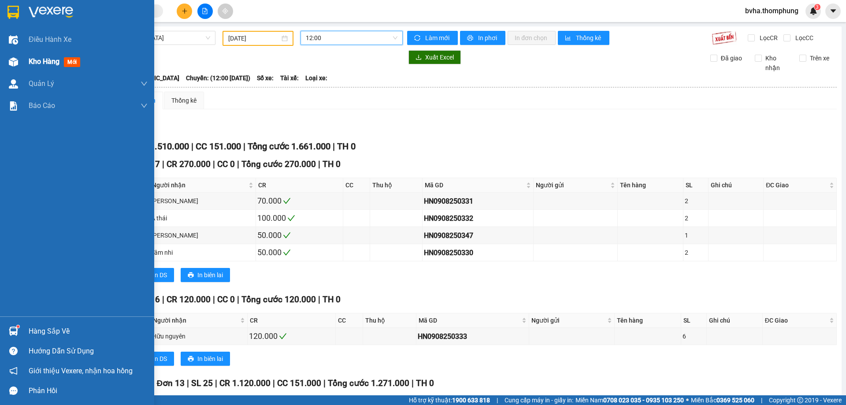
click at [27, 64] on div "Kho hàng mới" at bounding box center [77, 62] width 154 height 22
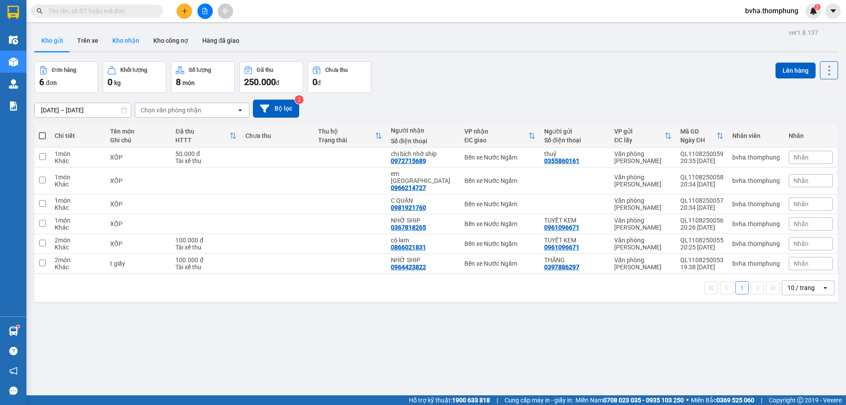
click at [128, 40] on button "Kho nhận" at bounding box center [125, 40] width 41 height 21
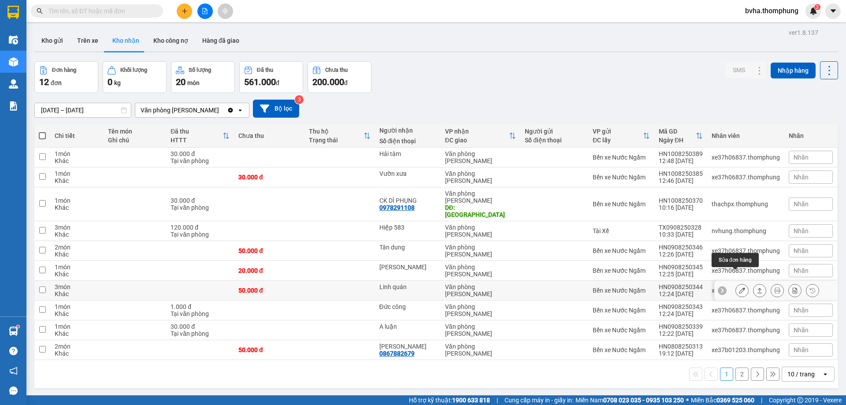
click at [739, 287] on icon at bounding box center [742, 290] width 6 height 6
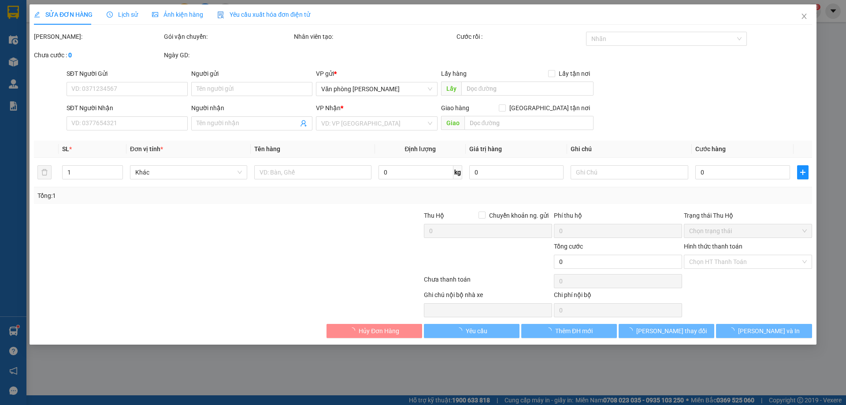
type input "Linh quán"
type input "50.000"
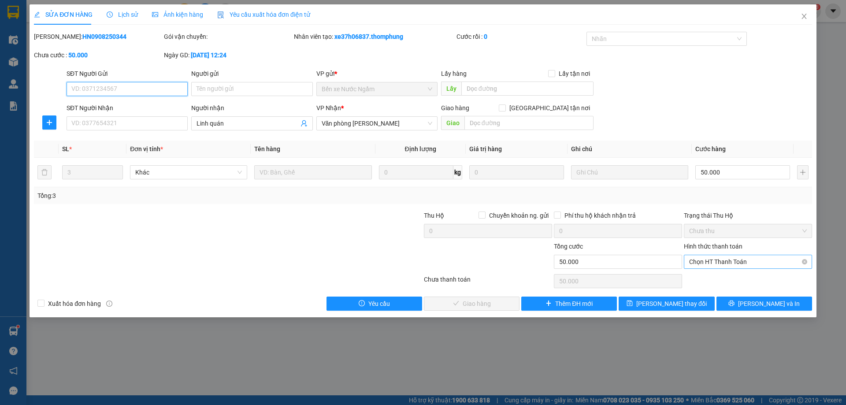
click at [737, 263] on span "Chọn HT Thanh Toán" at bounding box center [748, 261] width 118 height 13
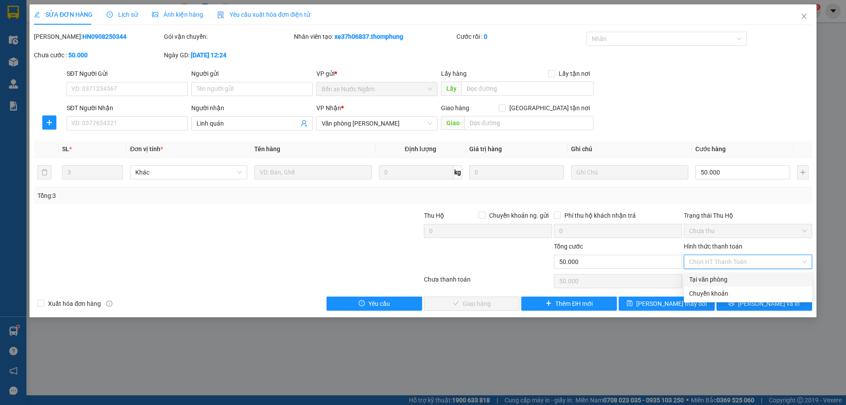
click at [714, 280] on div "Tại văn phòng" at bounding box center [748, 280] width 118 height 10
type input "0"
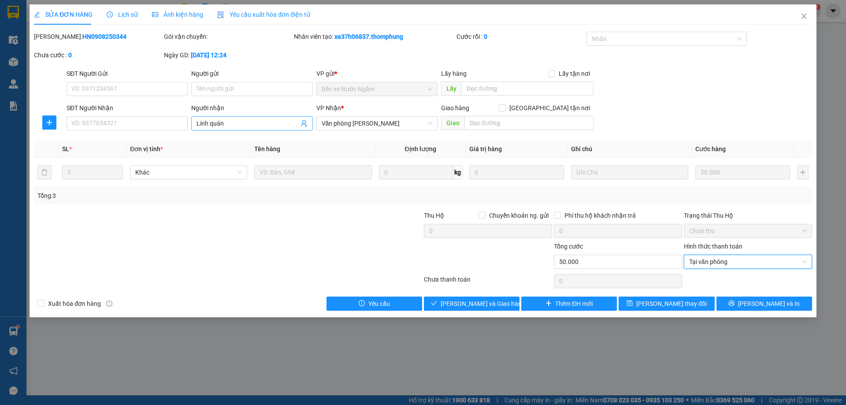
click at [242, 125] on input "Linh quán" at bounding box center [248, 124] width 102 height 10
type input "Linh quán HÀ CK DÌ PHỤNG"
click at [642, 305] on button "[PERSON_NAME] thay đổi" at bounding box center [667, 304] width 96 height 14
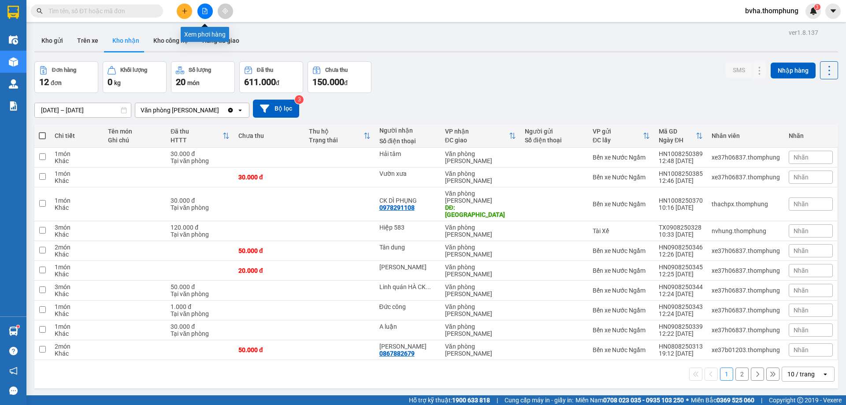
click at [208, 15] on button at bounding box center [204, 11] width 15 height 15
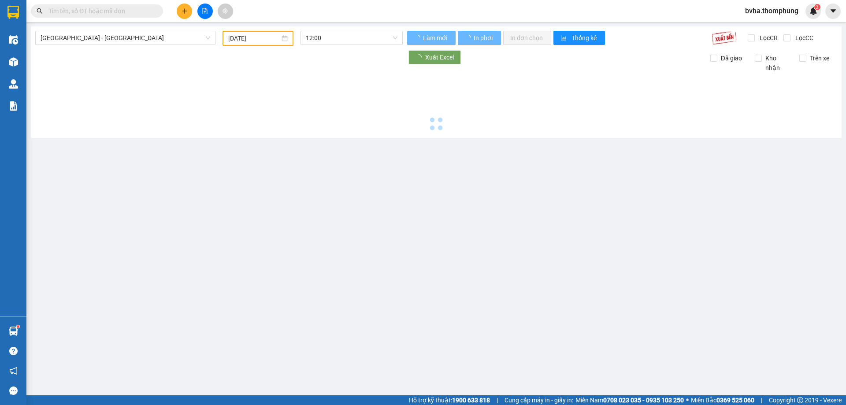
type input "[DATE]"
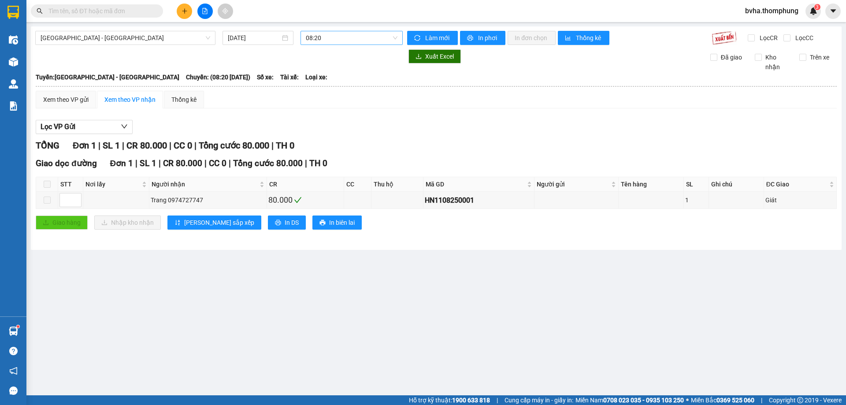
click at [319, 37] on span "08:20" at bounding box center [352, 37] width 92 height 13
click at [321, 83] on div "10:00" at bounding box center [340, 84] width 69 height 10
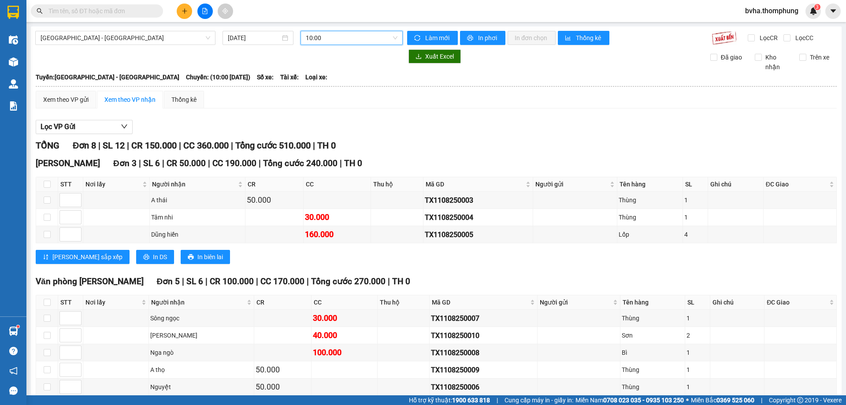
scroll to position [46, 0]
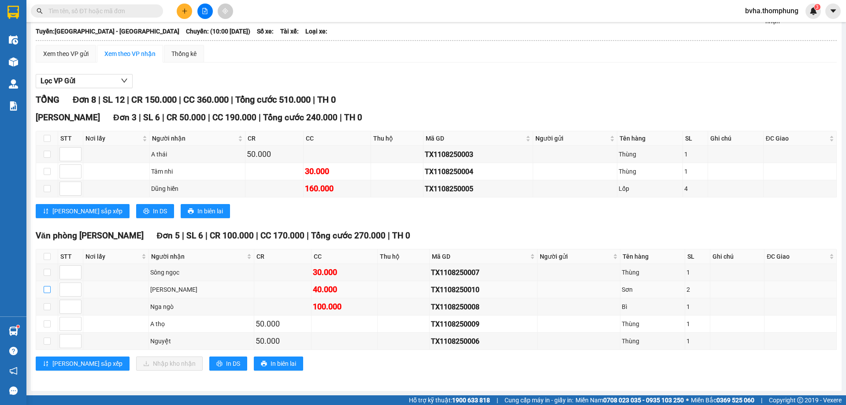
click at [48, 292] on input "checkbox" at bounding box center [47, 289] width 7 height 7
checkbox input "true"
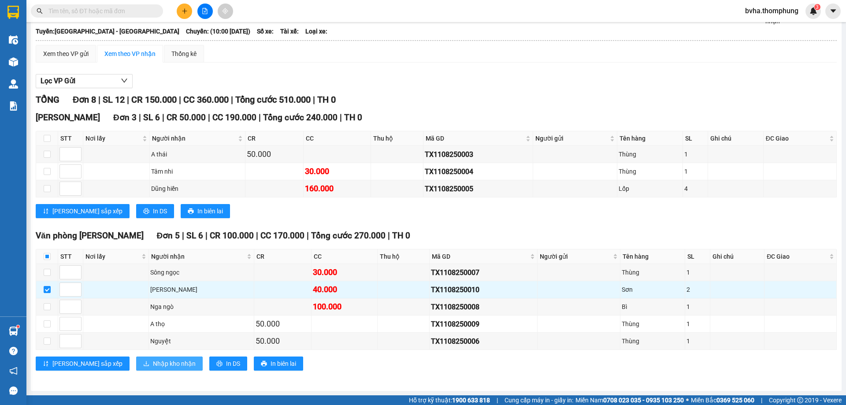
click at [153, 360] on span "Nhập kho nhận" at bounding box center [174, 364] width 43 height 10
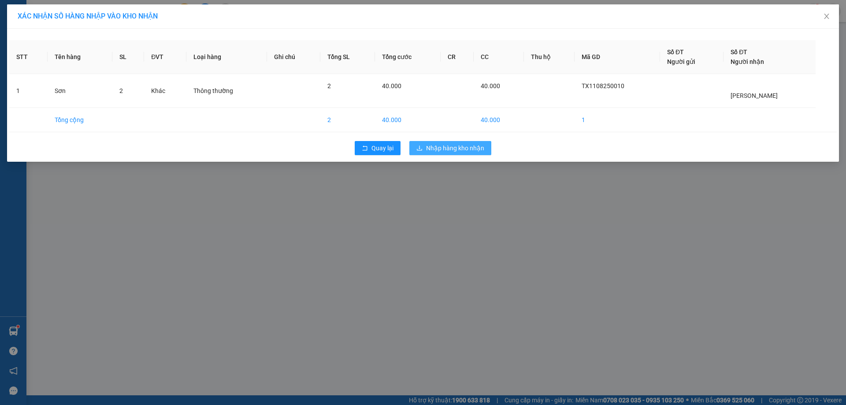
click at [434, 149] on span "Nhập hàng kho nhận" at bounding box center [455, 148] width 58 height 10
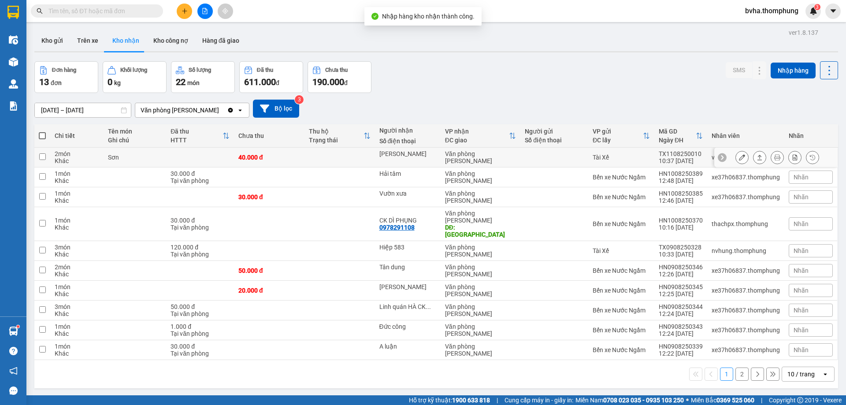
click at [739, 156] on icon at bounding box center [742, 157] width 6 height 6
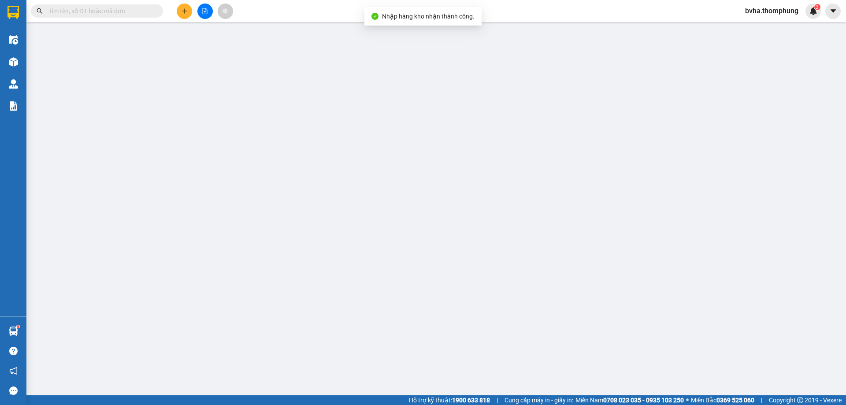
type input "[PERSON_NAME]"
type input "40.000"
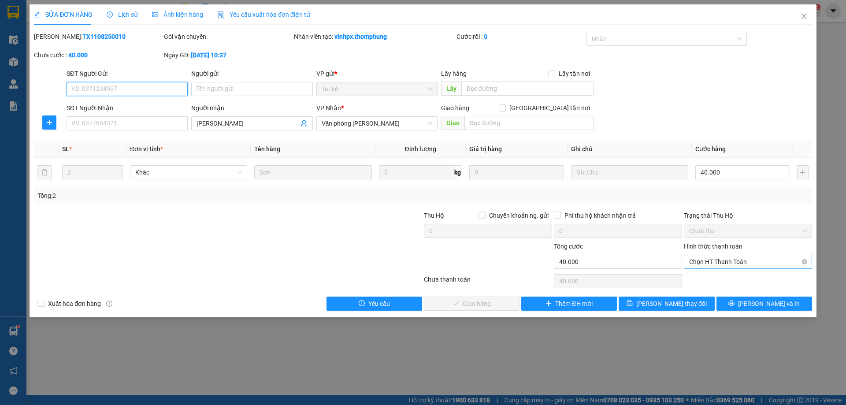
click at [752, 261] on span "Chọn HT Thanh Toán" at bounding box center [748, 261] width 118 height 13
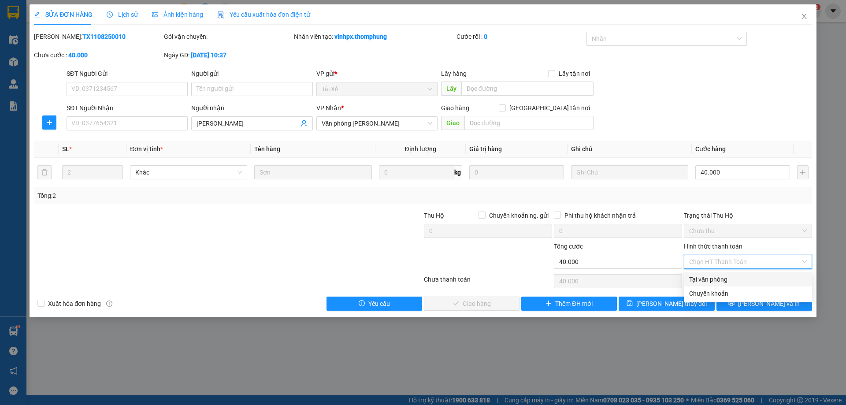
click at [728, 280] on div "Tại văn phòng" at bounding box center [748, 280] width 118 height 10
type input "0"
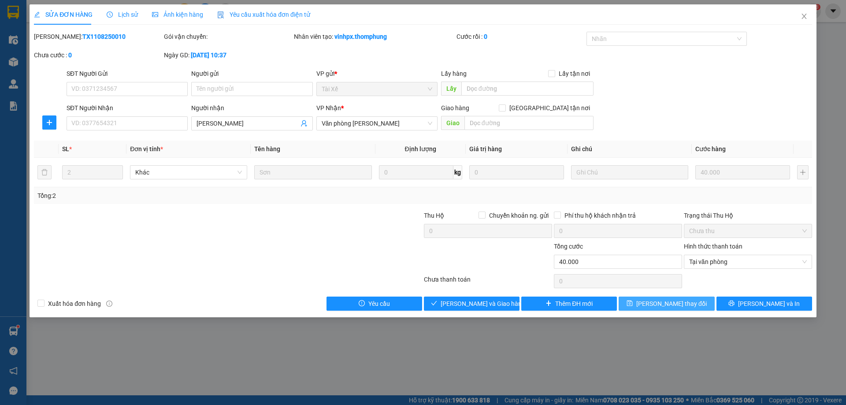
click at [670, 303] on span "[PERSON_NAME] thay đổi" at bounding box center [672, 304] width 71 height 10
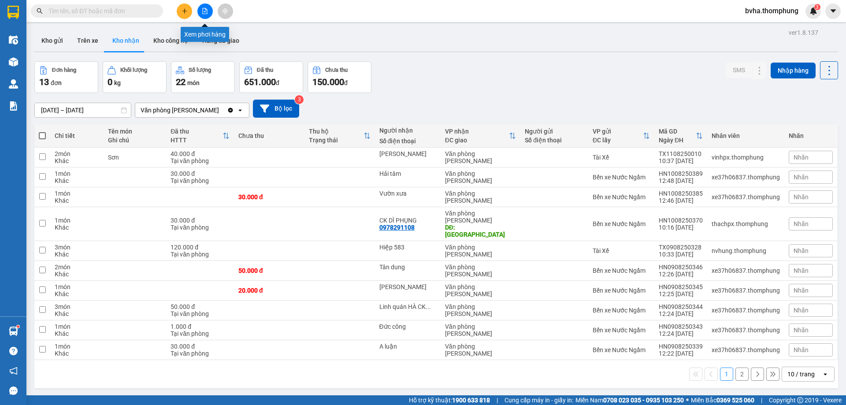
click at [203, 14] on icon "file-add" at bounding box center [205, 11] width 5 height 6
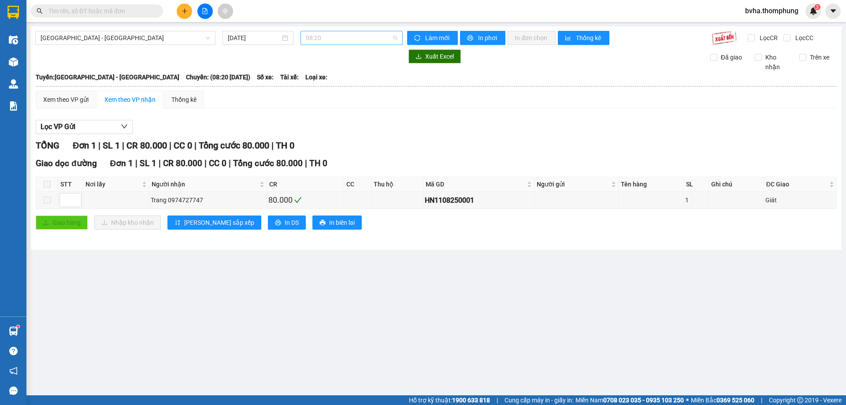
click at [350, 40] on span "08:20" at bounding box center [352, 37] width 92 height 13
click at [321, 82] on div "10:00" at bounding box center [340, 84] width 69 height 10
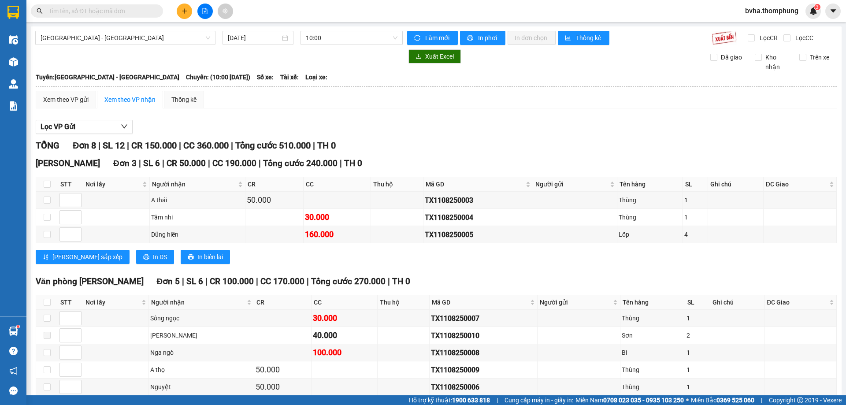
click at [95, 14] on input "text" at bounding box center [100, 11] width 104 height 10
type input "TÝ"
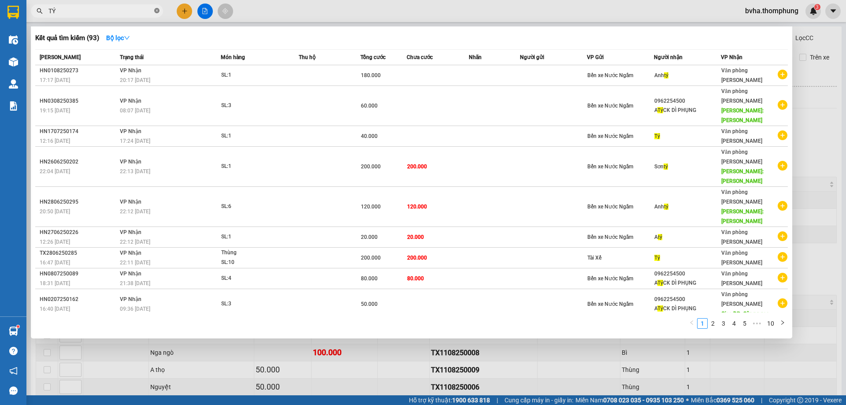
click at [156, 9] on icon "close-circle" at bounding box center [156, 10] width 5 height 5
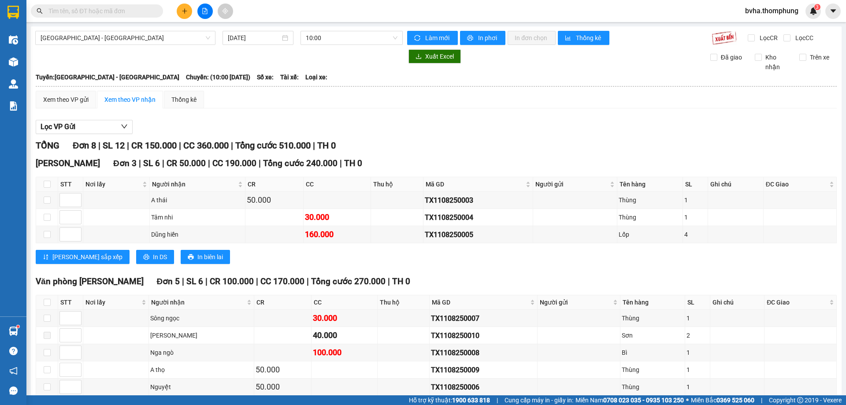
click at [101, 11] on input "text" at bounding box center [100, 11] width 104 height 10
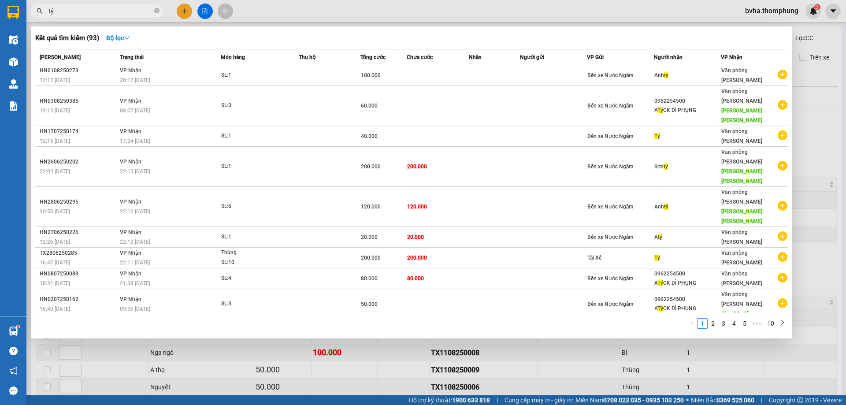
type input "tý"
click at [157, 10] on icon "close-circle" at bounding box center [156, 10] width 5 height 5
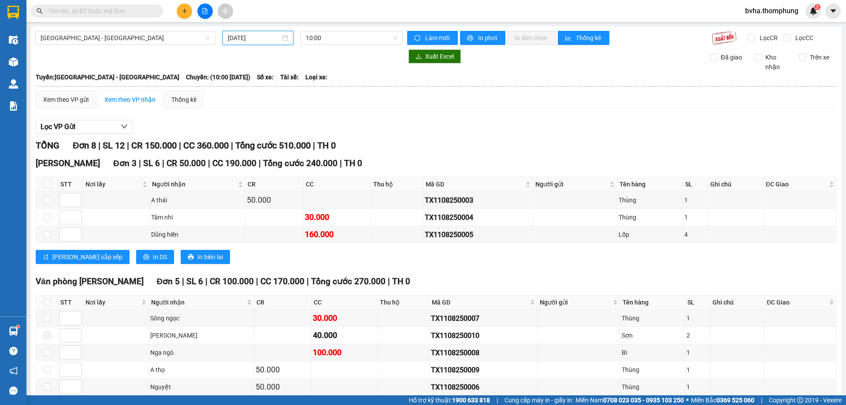
click at [266, 40] on input "[DATE]" at bounding box center [254, 38] width 52 height 10
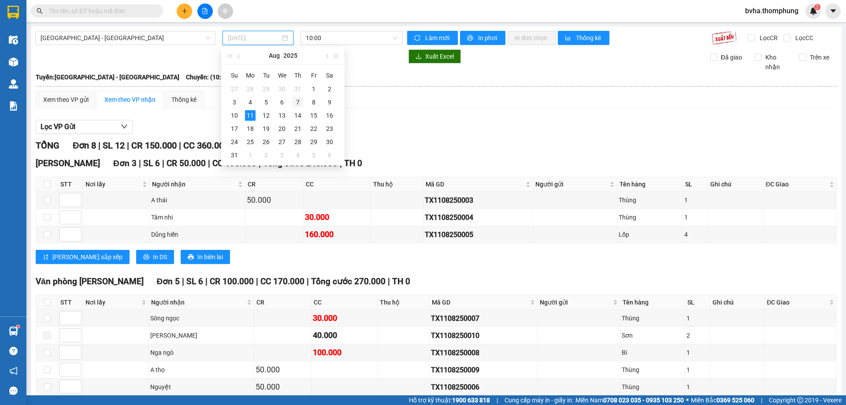
click at [298, 102] on div "7" at bounding box center [298, 102] width 11 height 11
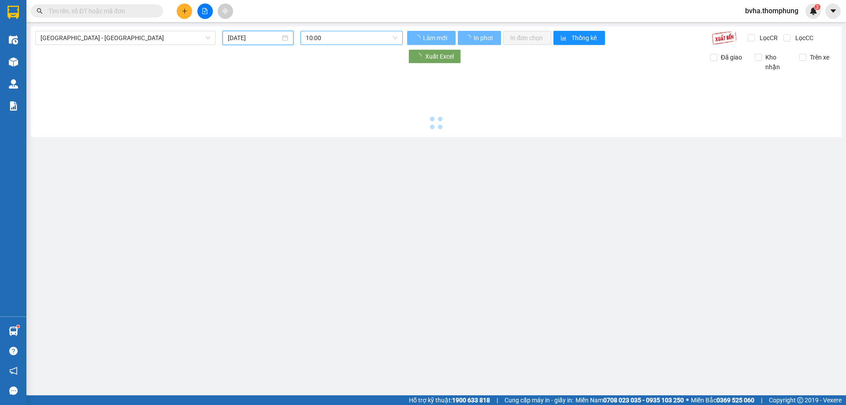
type input "[DATE]"
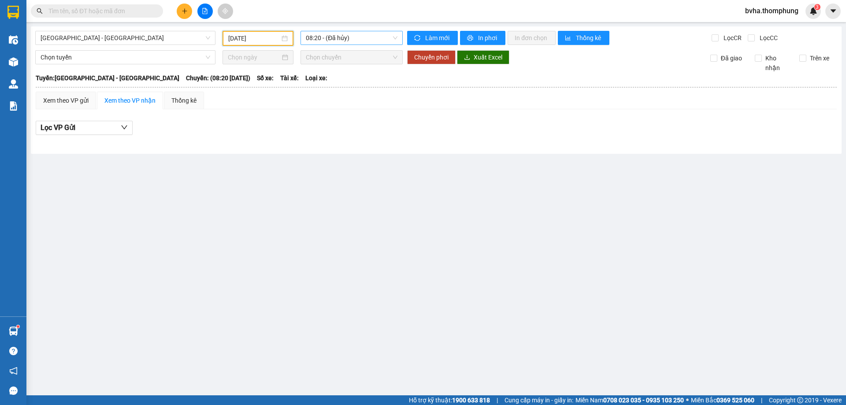
click at [365, 42] on span "08:20 - (Đã hủy)" at bounding box center [352, 37] width 92 height 13
click at [352, 86] on div "10:00" at bounding box center [340, 84] width 69 height 10
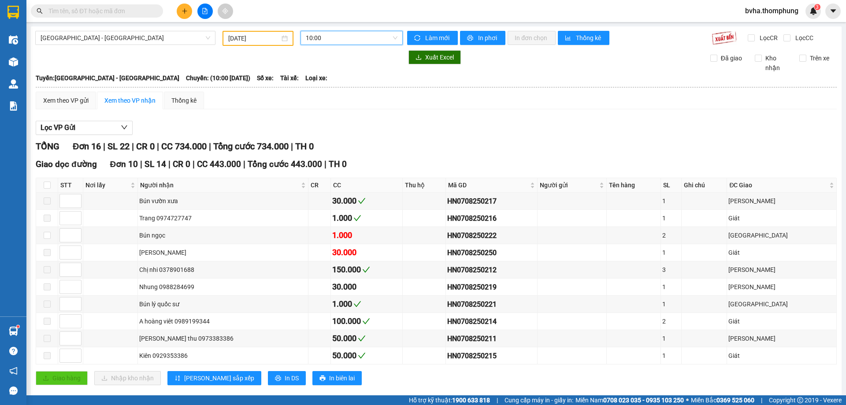
click at [376, 37] on span "10:00" at bounding box center [352, 37] width 92 height 13
click at [323, 98] on div "12:00" at bounding box center [338, 98] width 69 height 10
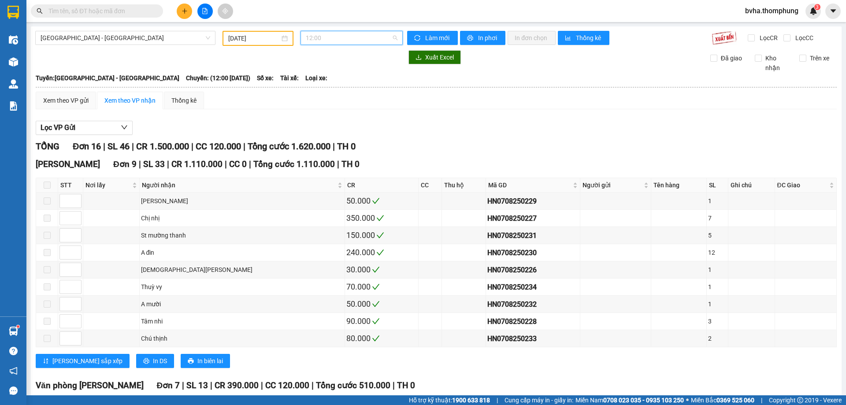
click at [362, 44] on span "12:00" at bounding box center [352, 37] width 92 height 13
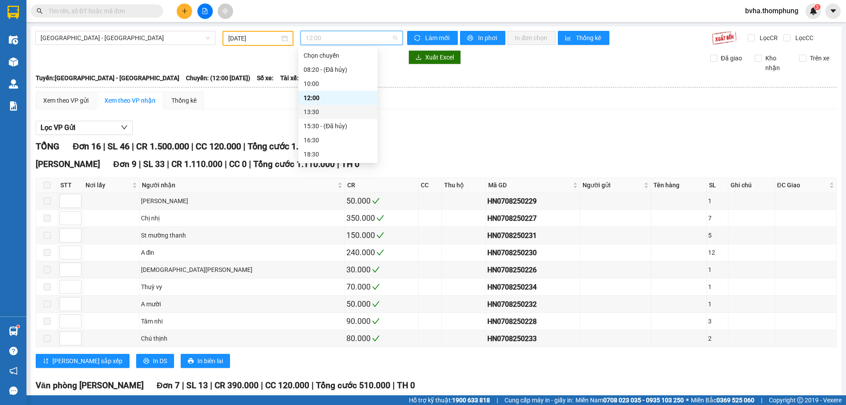
click at [313, 115] on div "13:30" at bounding box center [338, 112] width 69 height 10
